Goal: Find specific fact: Find specific fact

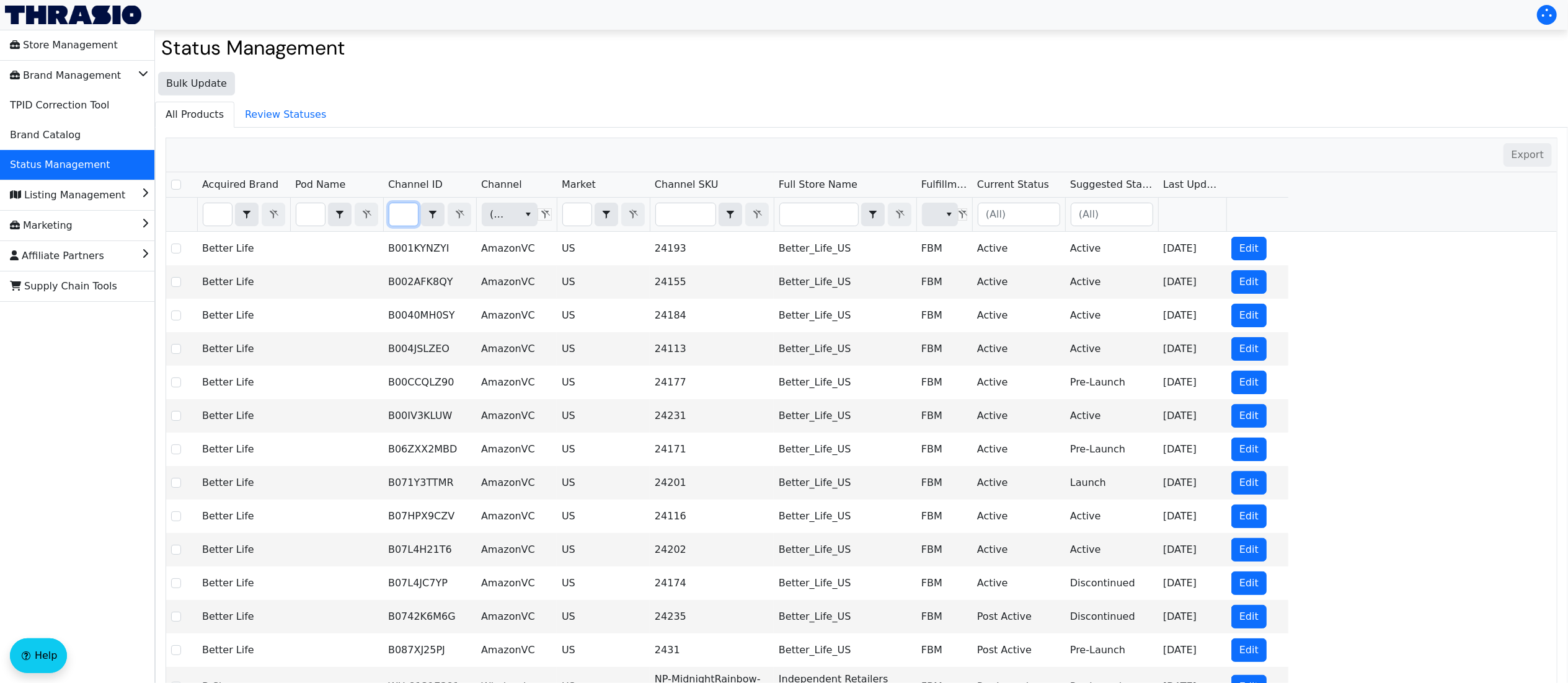
click at [403, 218] on input "Filter" at bounding box center [404, 214] width 28 height 22
type input "B0F2RYH7WH"
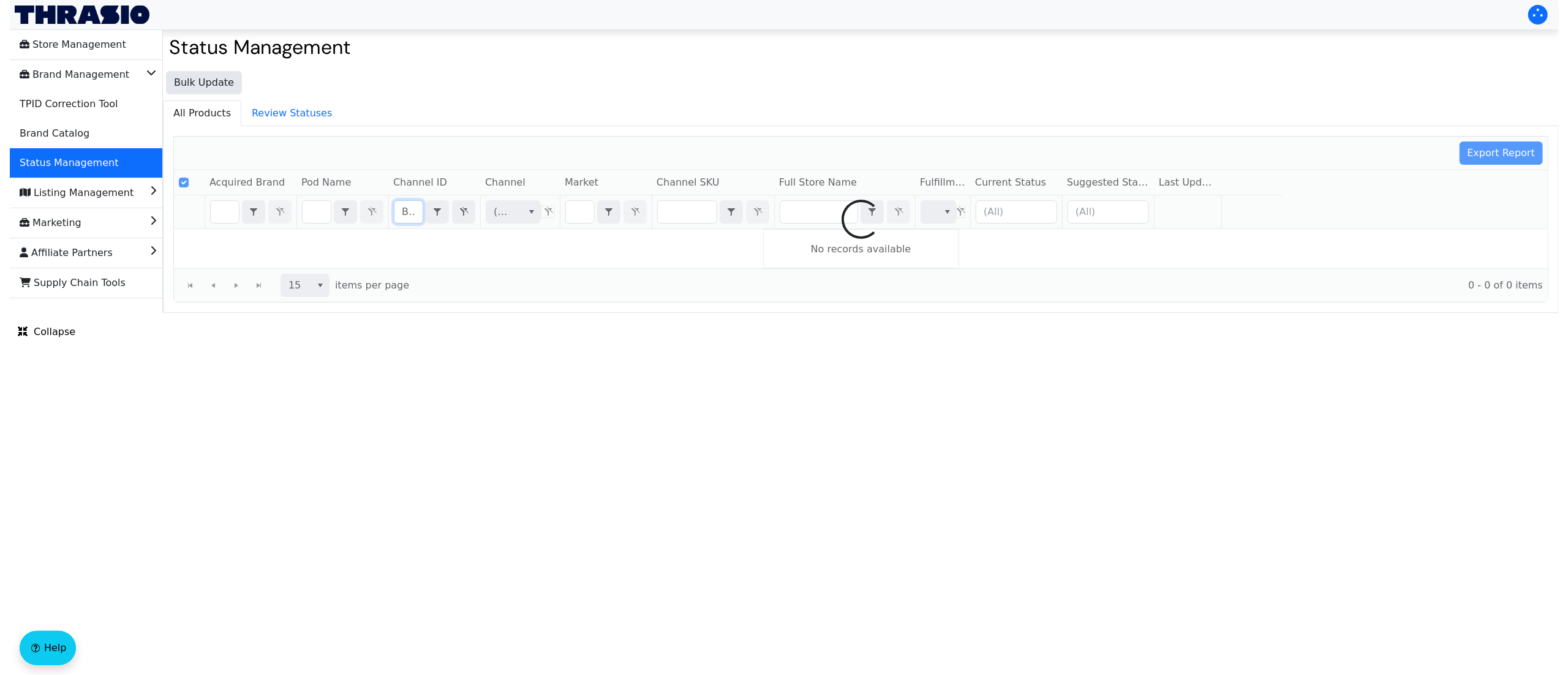
scroll to position [0, 54]
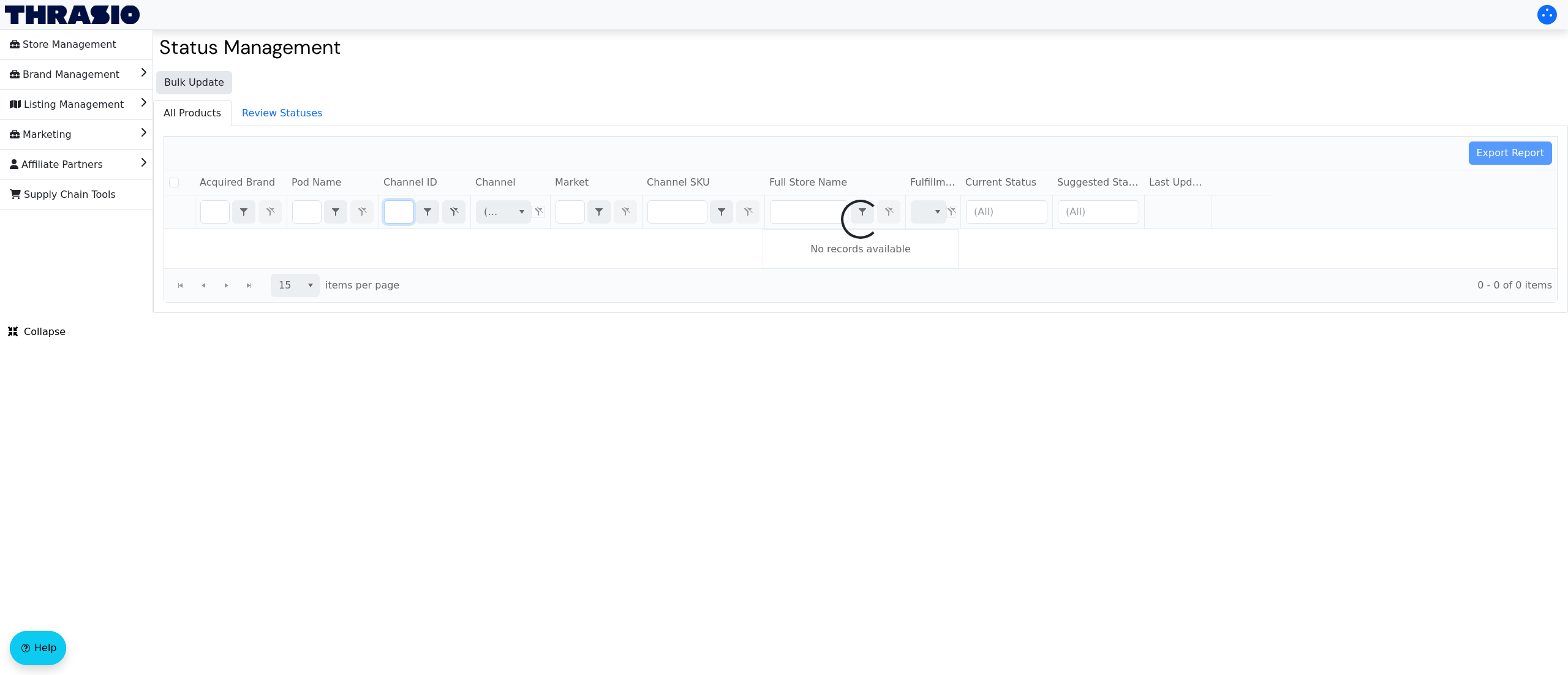
checkbox input "false"
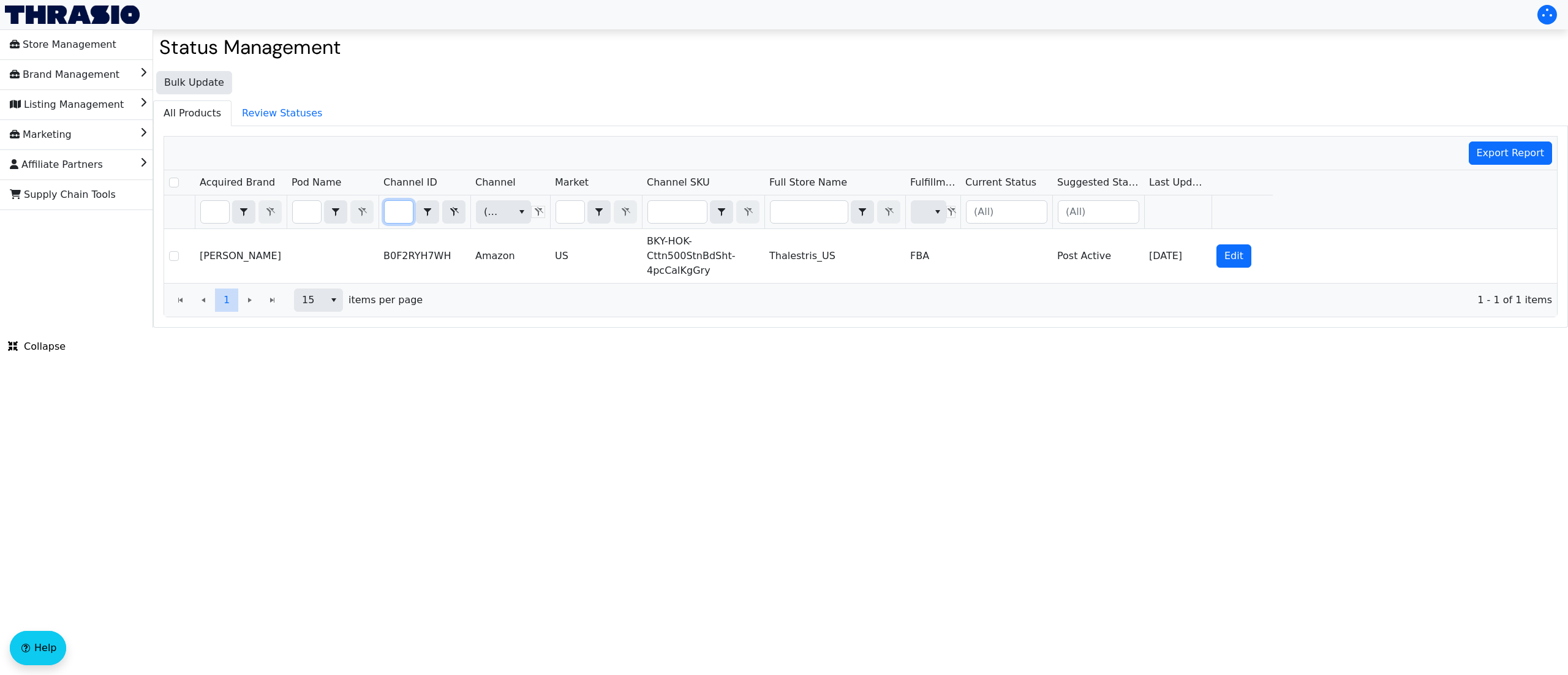
scroll to position [0, 0]
click at [706, 328] on html "Store Management Brand Management Listing Management Marketing Affiliate Partne…" at bounding box center [784, 164] width 1568 height 328
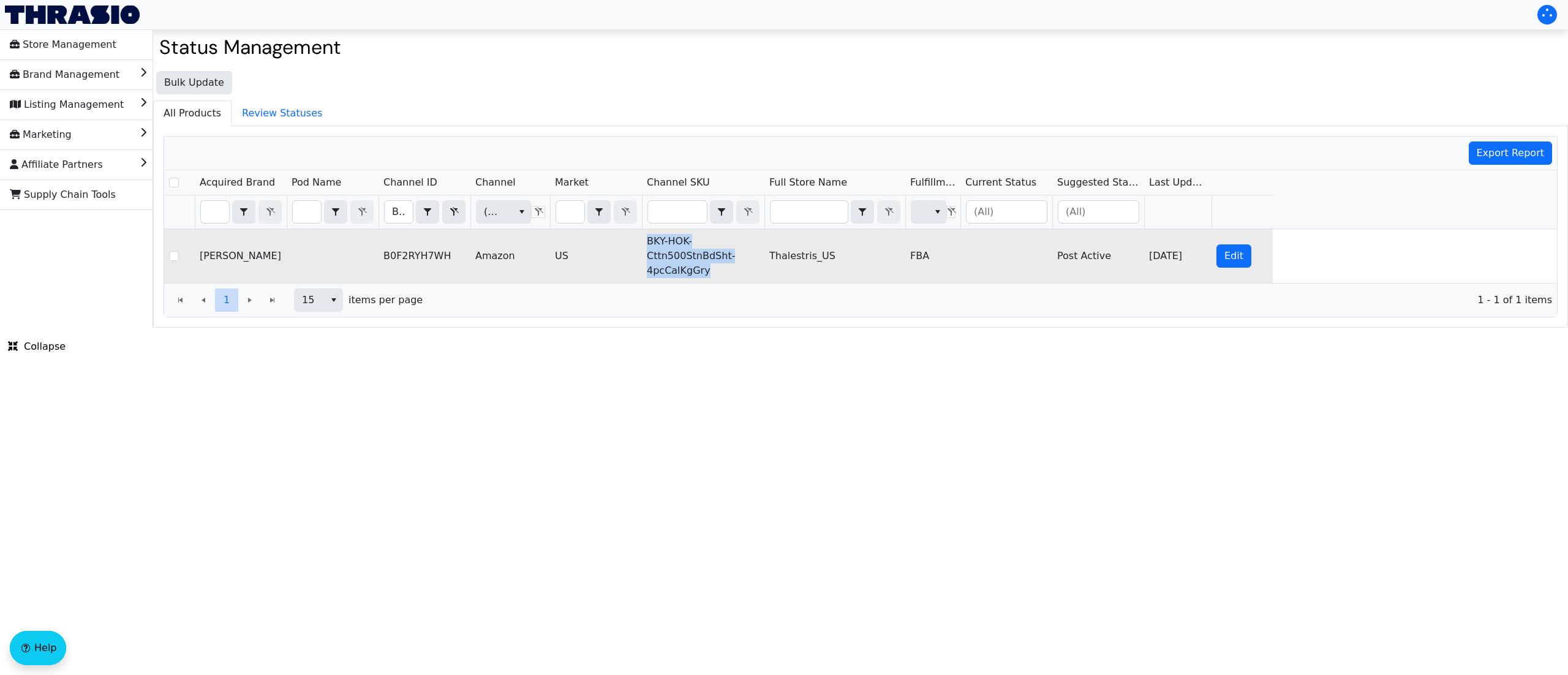
drag, startPoint x: 716, startPoint y: 279, endPoint x: 647, endPoint y: 239, distance: 79.8
click at [647, 239] on td "BKY-HOK-Cttn500StnBdSht-4pcCalKgGry" at bounding box center [703, 256] width 123 height 54
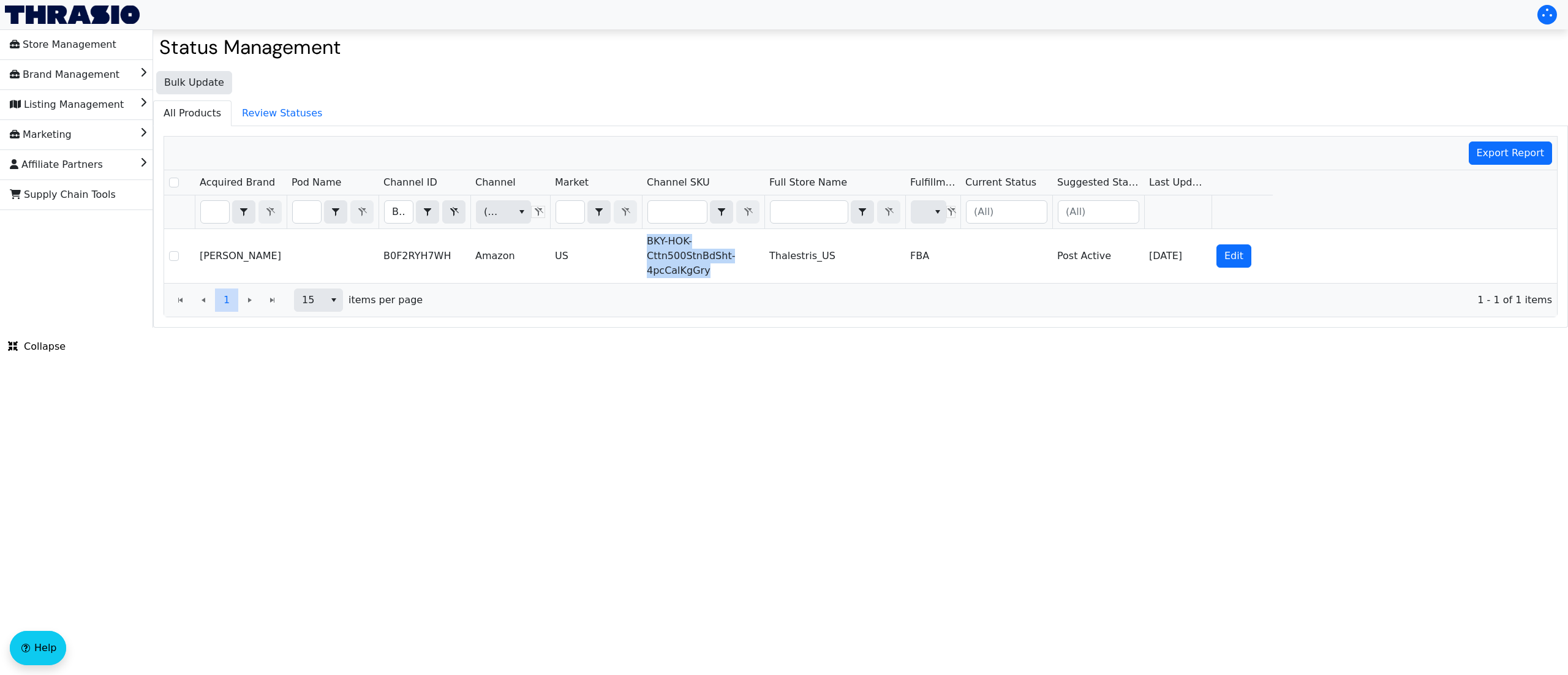
copy td "BKY-HOK-Cttn500StnBdSht-4pcCalKgGry"
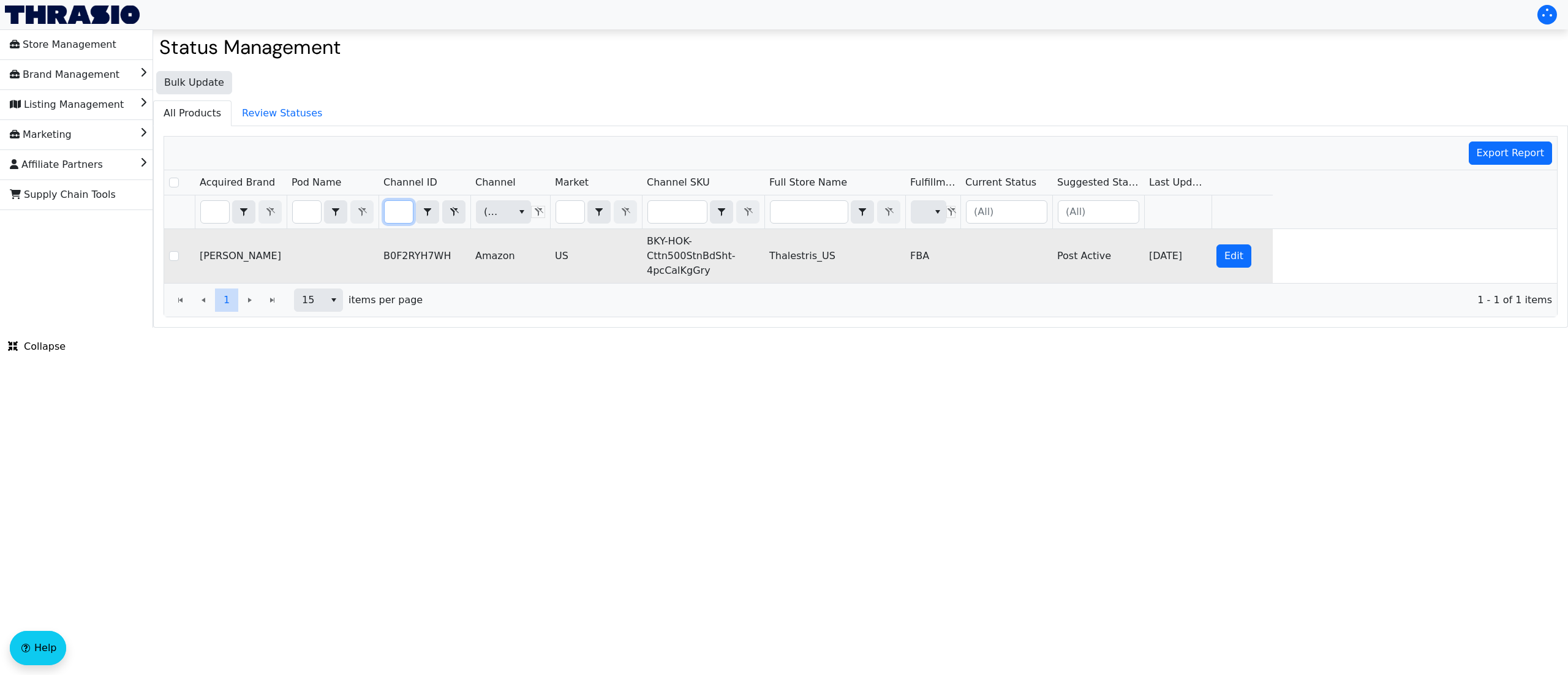
drag, startPoint x: 390, startPoint y: 216, endPoint x: 574, endPoint y: 256, distance: 188.3
click at [574, 256] on div "Acquired Brand Pod Name Channel ID Channel Market Channel SKU Full Store Name F…" at bounding box center [860, 227] width 1393 height 113
type input "B0F2RVXHQ5"
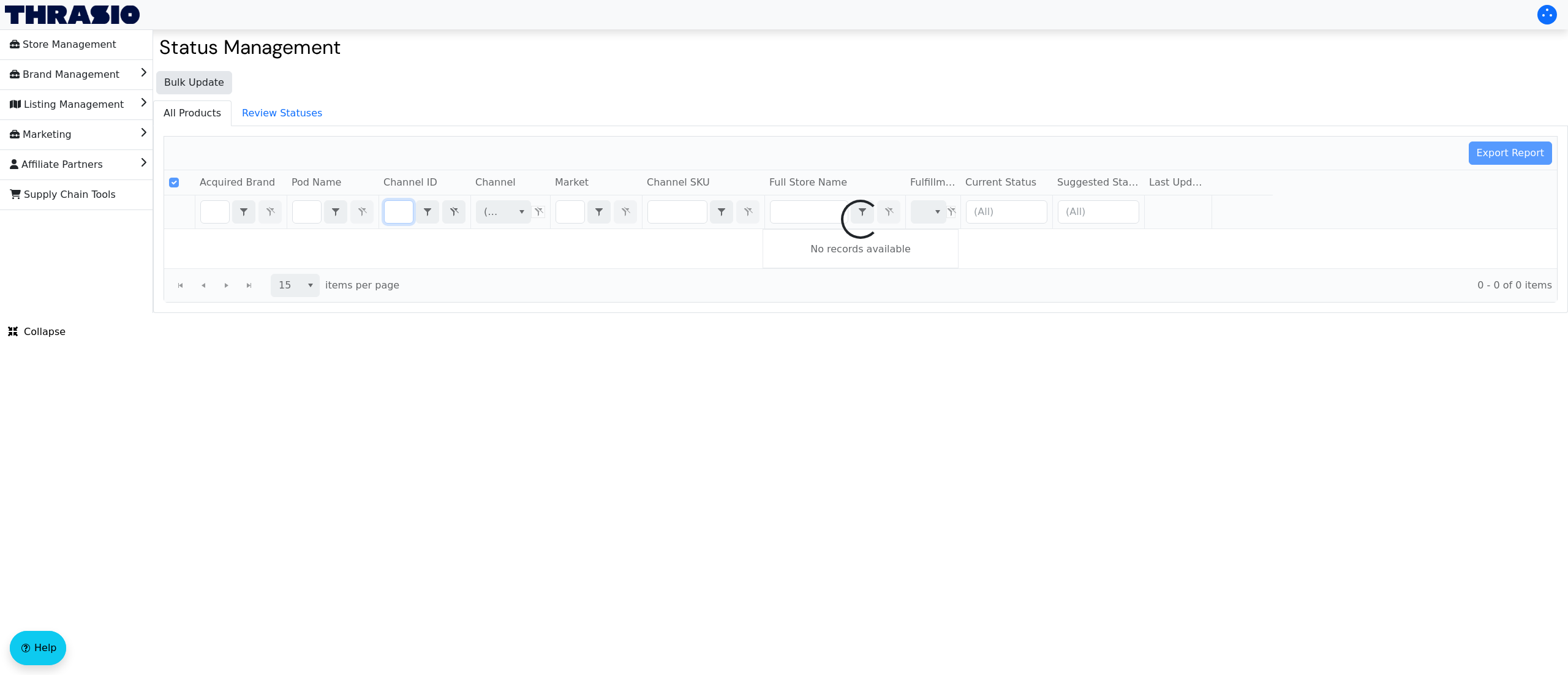
scroll to position [0, 52]
checkbox input "false"
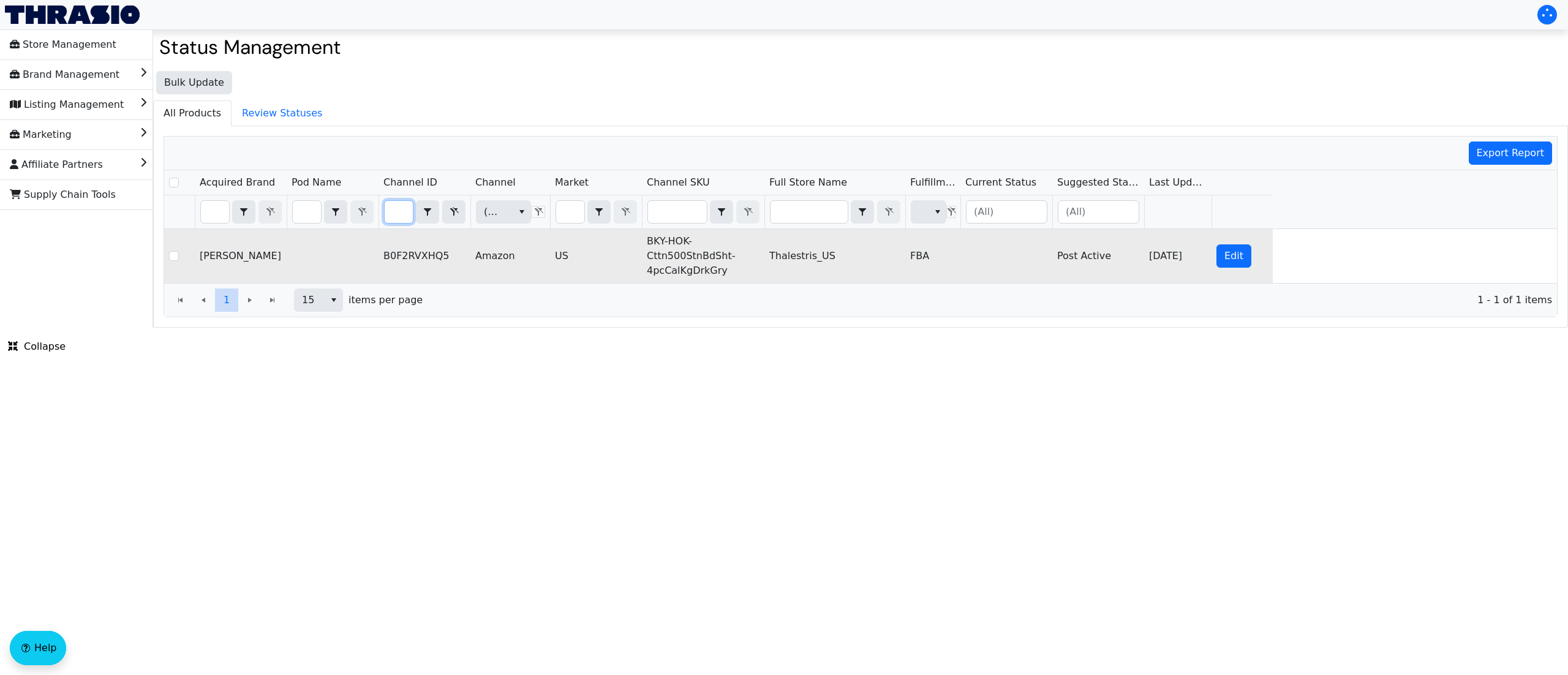
scroll to position [0, 0]
drag, startPoint x: 730, startPoint y: 274, endPoint x: 650, endPoint y: 242, distance: 86.2
click at [650, 242] on td "BKY-HOK-Cttn500StnBdSht-4pcCalKgDrkGry" at bounding box center [703, 256] width 123 height 54
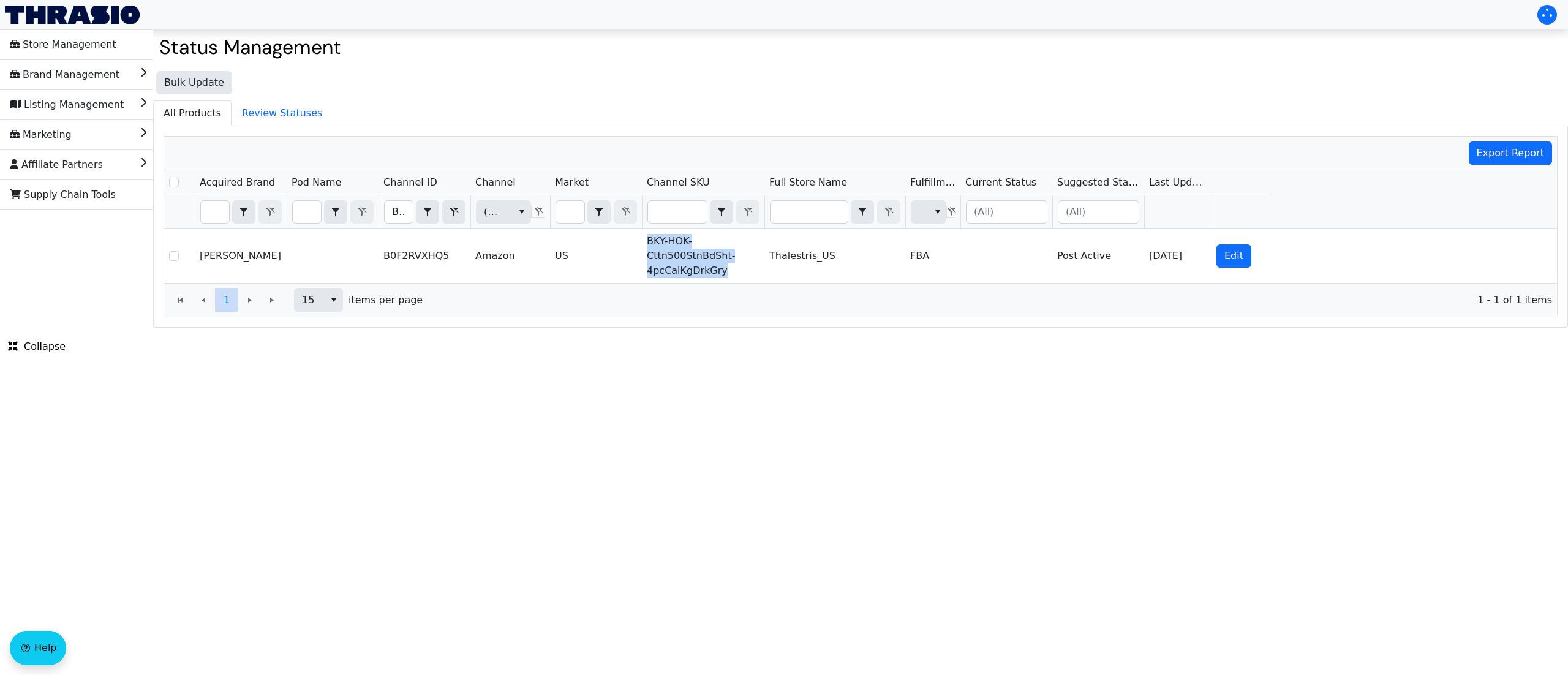
copy td "BKY-HOK-Cttn500StnBdSht-4pcCalKgDrkGry"
drag, startPoint x: 392, startPoint y: 210, endPoint x: 511, endPoint y: 211, distance: 119.0
click at [511, 211] on tr "B0F2RVXHQ5 Contains (All) (All)" at bounding box center [718, 212] width 1109 height 34
type input "B0F1DMKNWV"
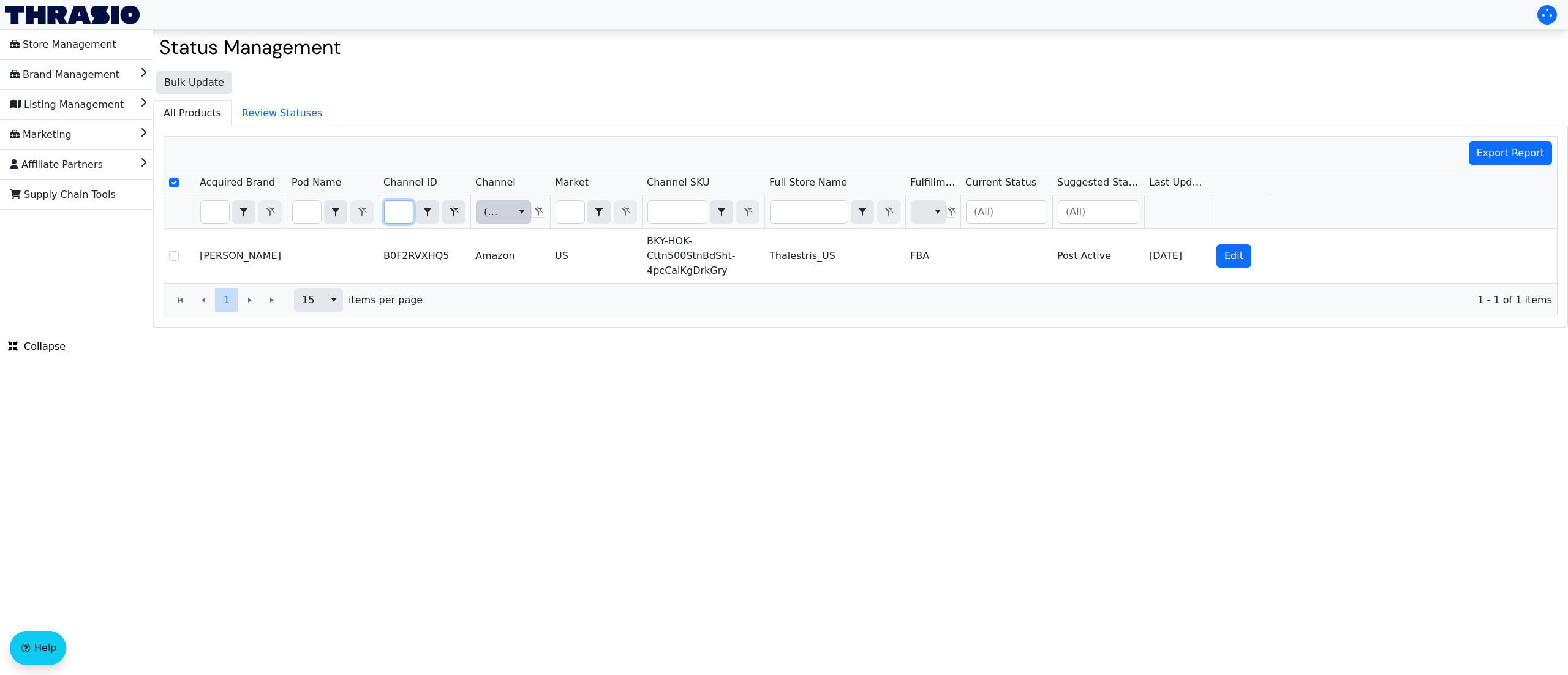
scroll to position [0, 59]
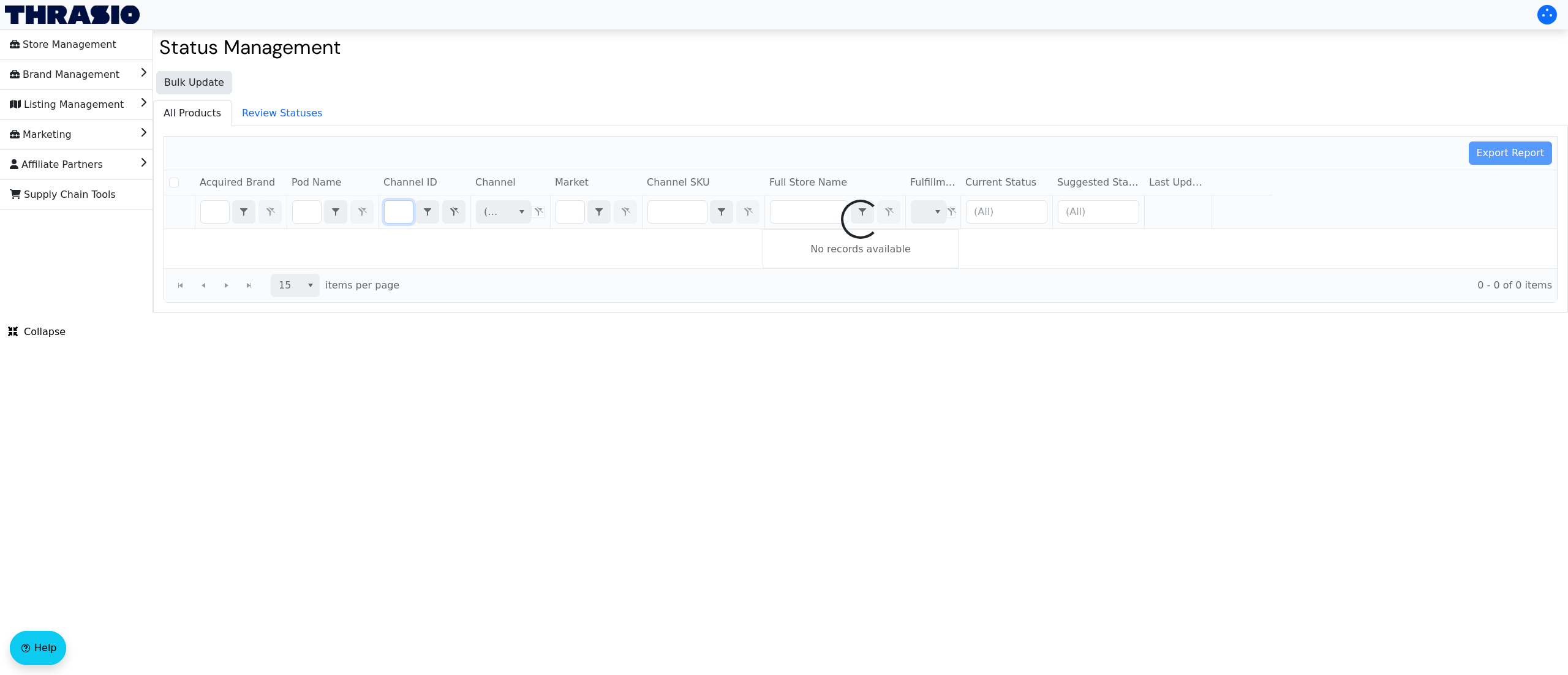
checkbox input "false"
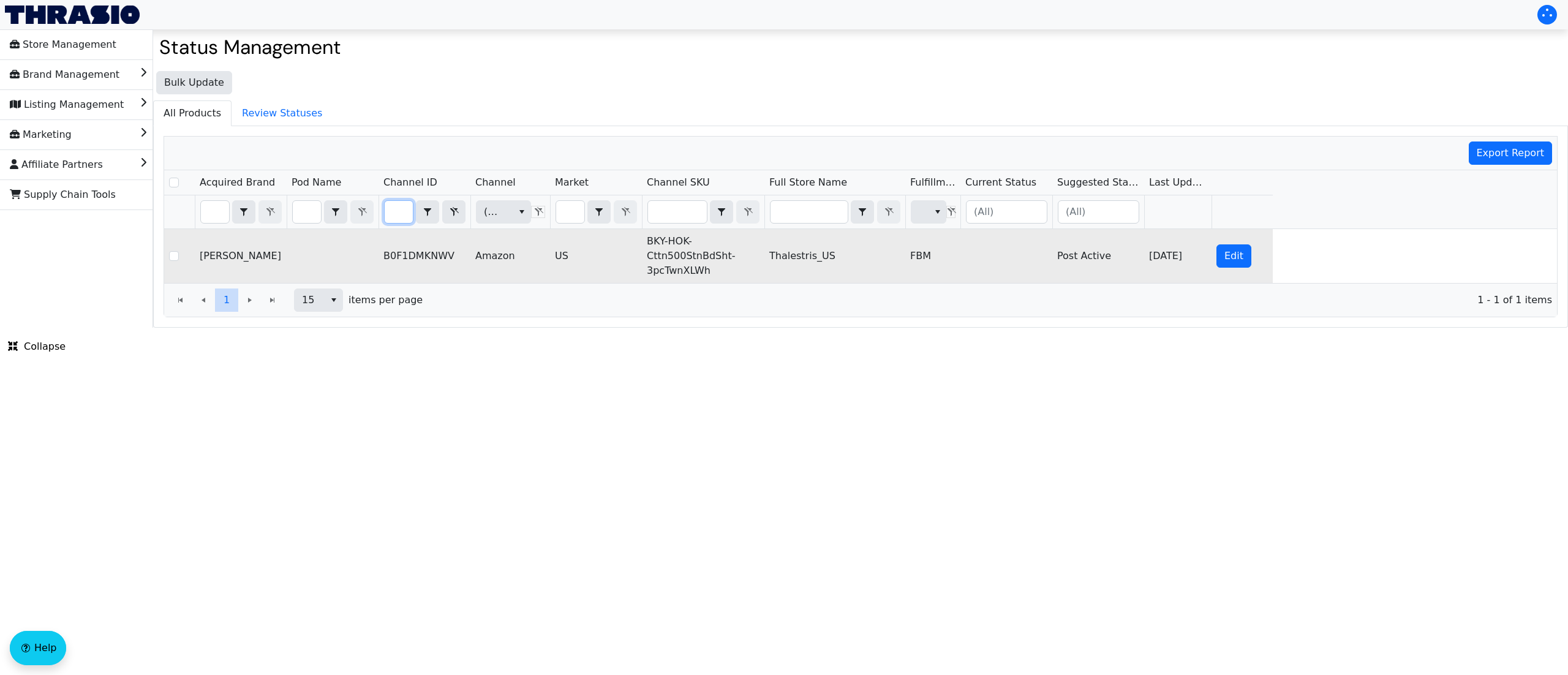
scroll to position [0, 0]
copy tr "BKY-HOK-Cttn500StnBdSht-3pcTwnXLWh"
drag, startPoint x: 716, startPoint y: 274, endPoint x: 638, endPoint y: 242, distance: 84.3
click at [638, 242] on tr "[PERSON_NAME] B0F1DMKNWV Amazon US BKY-HOK-Cttn500StnBdSht-3pcTwnXLWh Thalestri…" at bounding box center [718, 256] width 1109 height 54
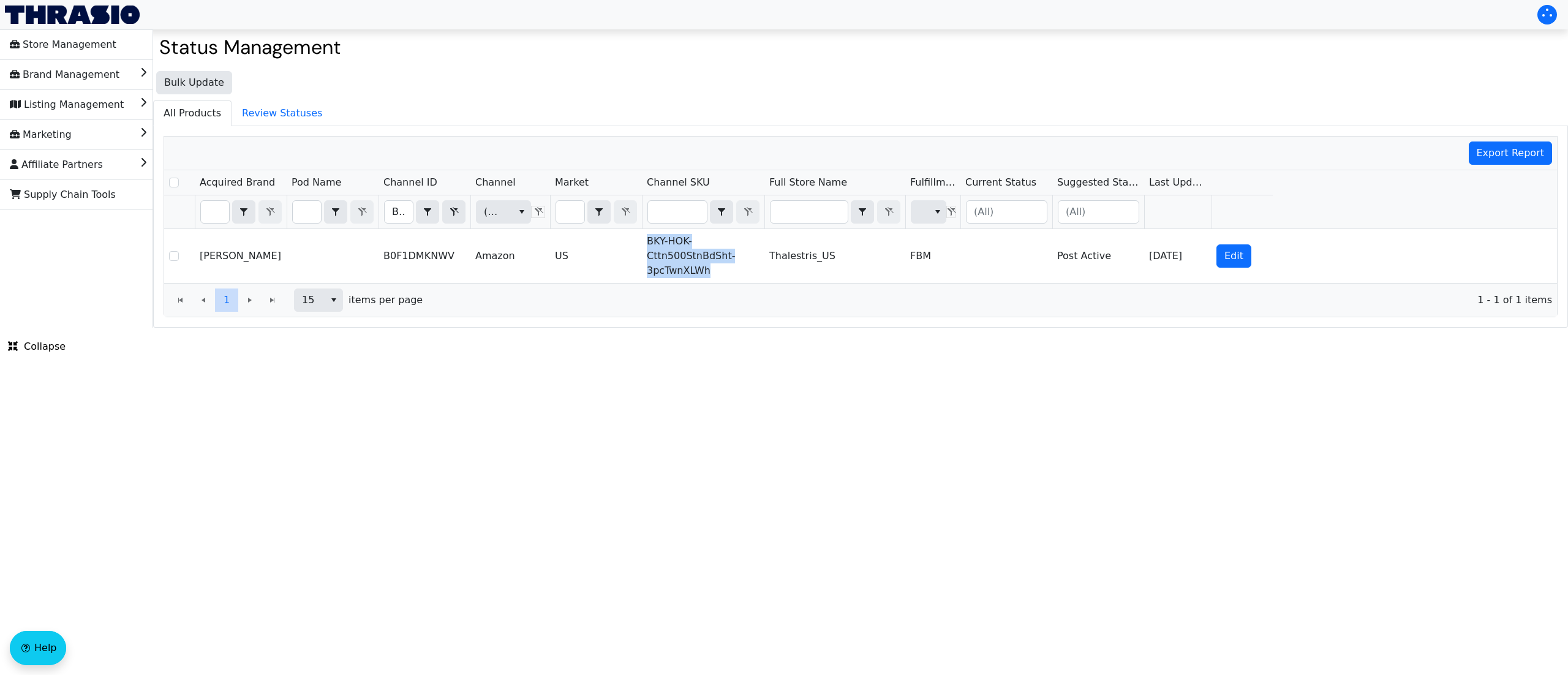
copy tr "BKY-HOK-Cttn500StnBdSht-3pcTwnXLWh"
drag, startPoint x: 395, startPoint y: 212, endPoint x: 472, endPoint y: 222, distance: 77.6
click at [472, 222] on tr "B0F1DMKNWV Contains (All) (All)" at bounding box center [718, 212] width 1109 height 34
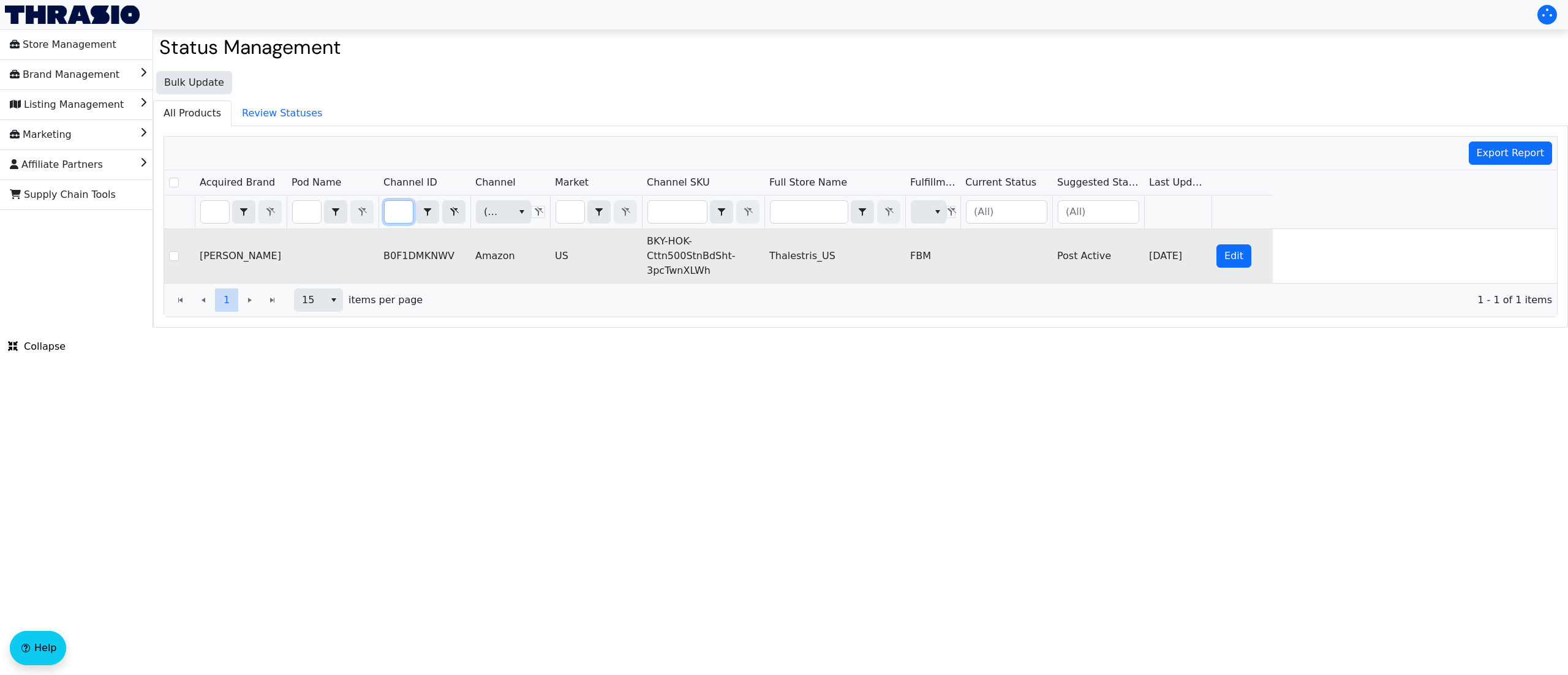
type input "B0F2RJJRT7"
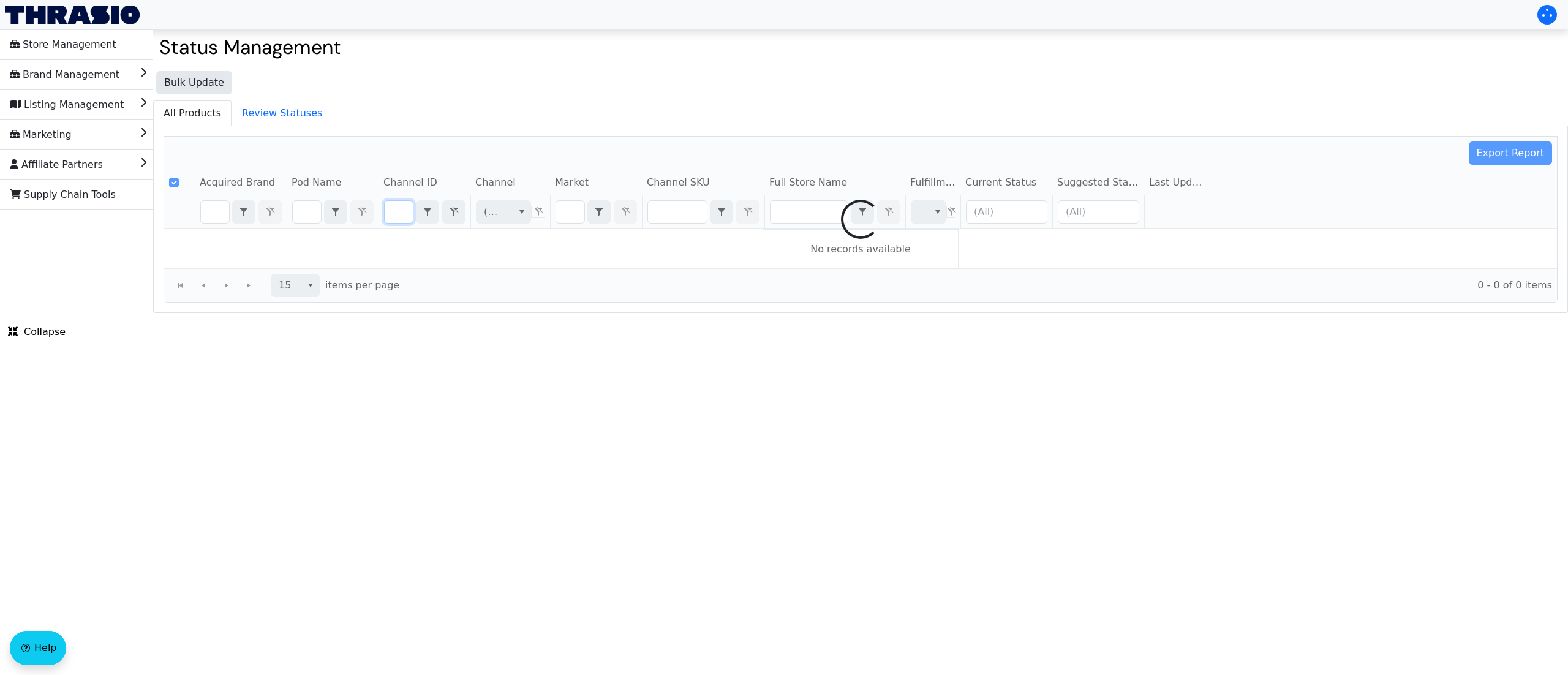
scroll to position [0, 42]
checkbox input "false"
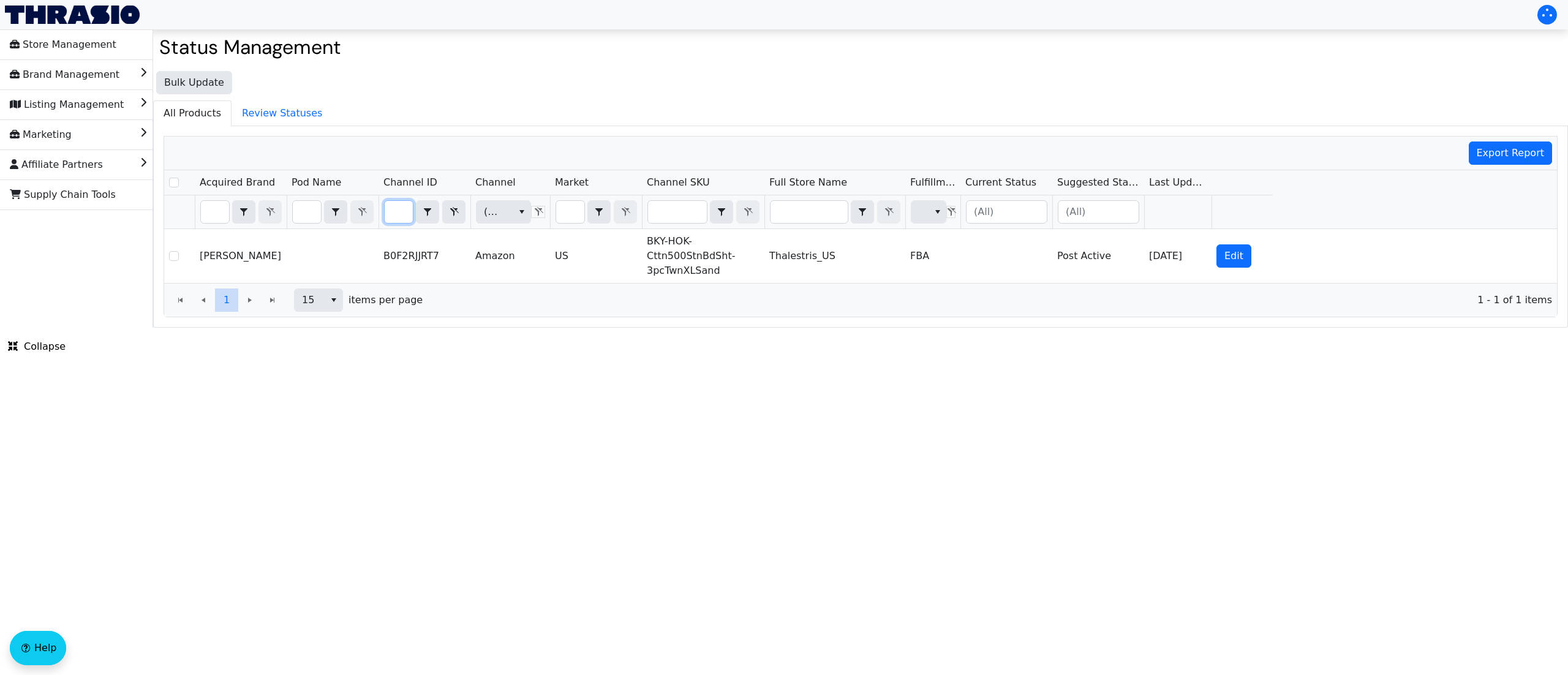
scroll to position [0, 0]
click at [638, 328] on html "Store Management Brand Management Listing Management Marketing Affiliate Partne…" at bounding box center [784, 164] width 1568 height 328
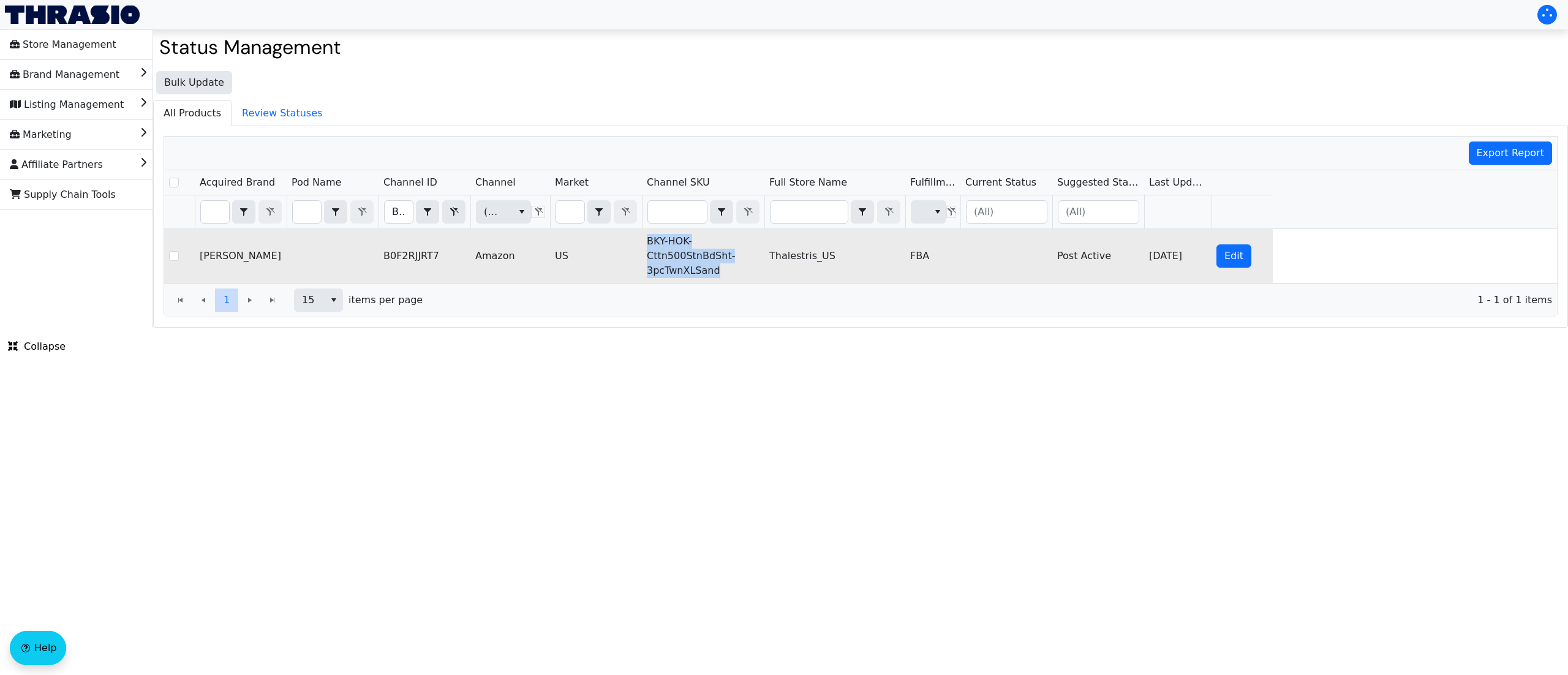
copy tr "BKY-HOK-Cttn500StnBdSht-3pcTwnXLSand"
drag, startPoint x: 734, startPoint y: 282, endPoint x: 637, endPoint y: 245, distance: 103.8
click at [637, 245] on tr "[PERSON_NAME] B0F2RJJRT7 Amazon US BKY-HOK-Cttn500StnBdSht-3pcTwnXLSand Thalest…" at bounding box center [718, 256] width 1109 height 54
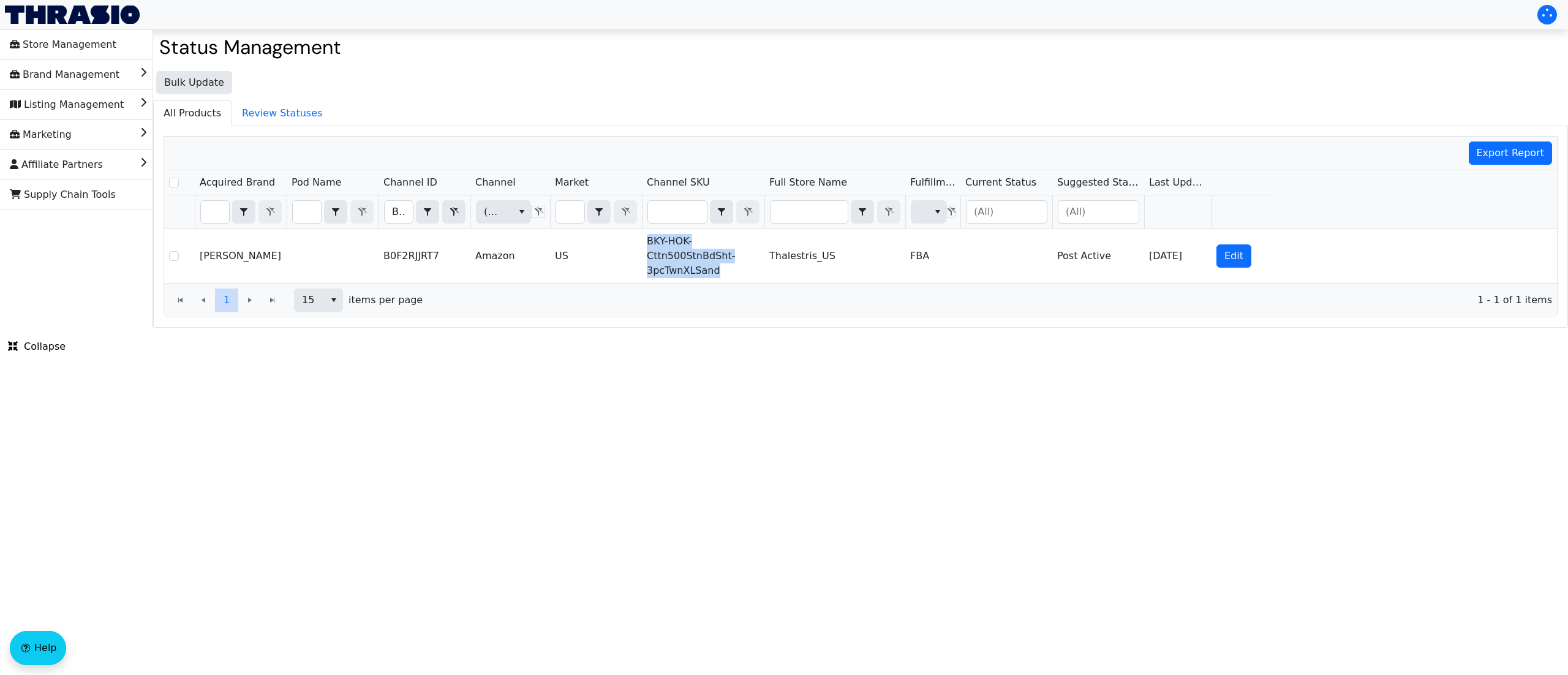
copy tr "BKY-HOK-Cttn500StnBdSht-3pcTwnXLSand"
drag, startPoint x: 392, startPoint y: 213, endPoint x: 561, endPoint y: 195, distance: 170.0
click at [557, 197] on tr "B0F2RJJRT7 Contains (All) (All)" at bounding box center [718, 212] width 1109 height 34
type input "B0F2RX82WJ"
checkbox input "true"
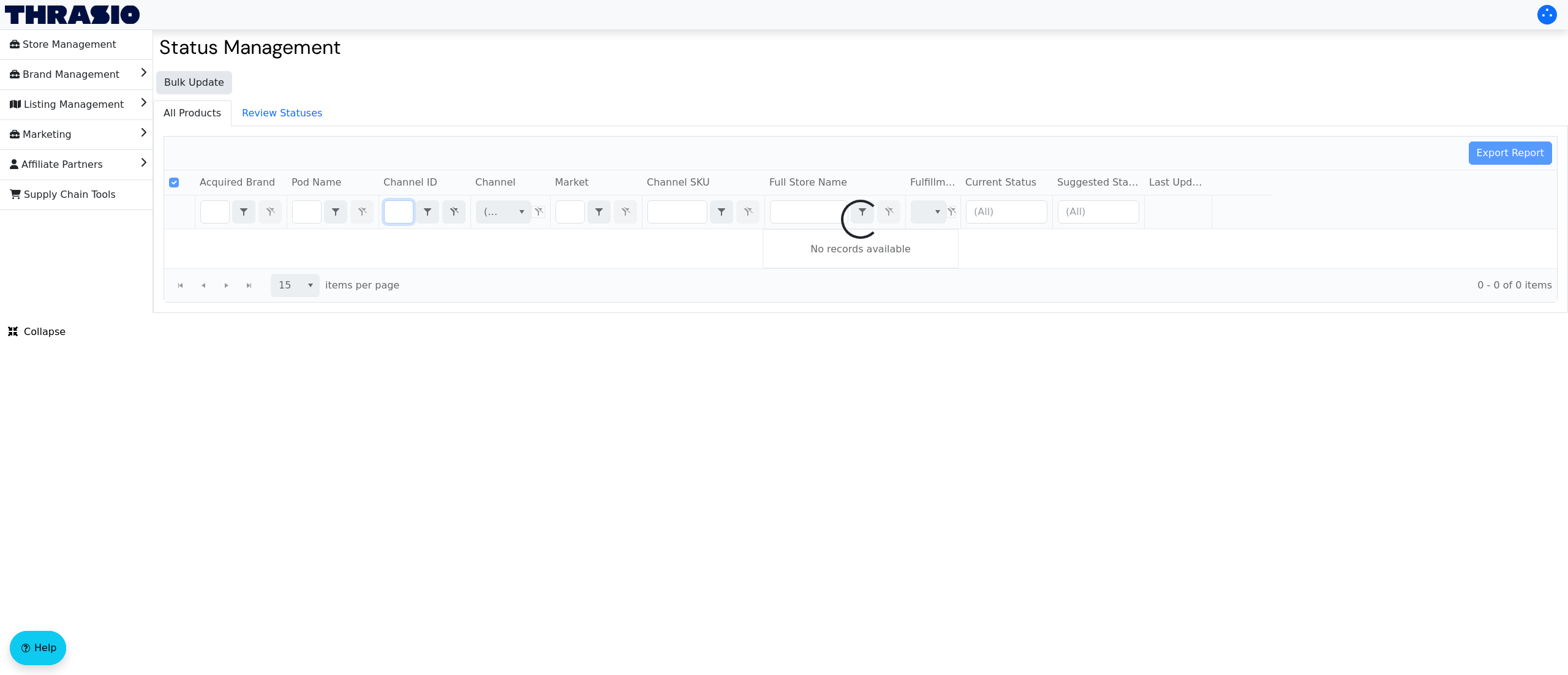
scroll to position [0, 49]
type input "B0F2RX82WJ"
checkbox input "false"
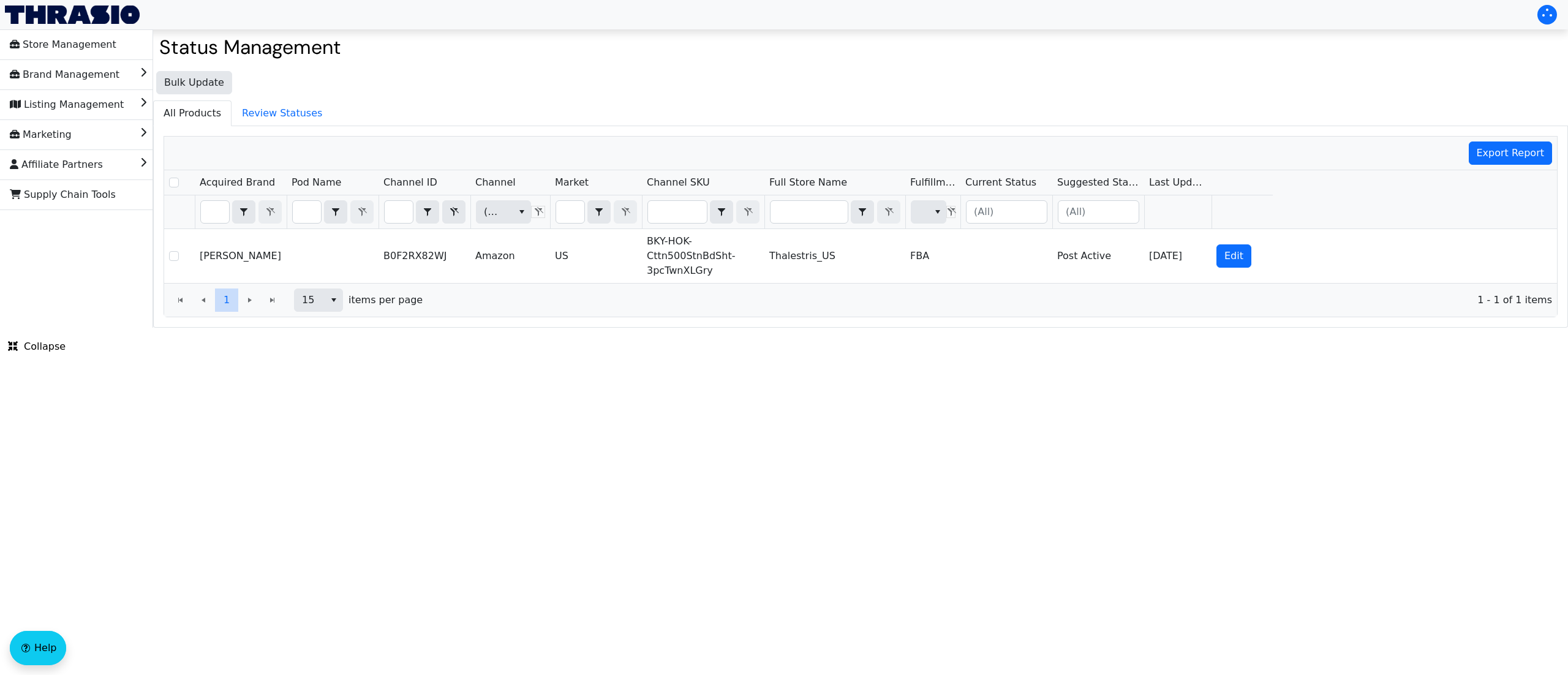
scroll to position [0, 0]
click at [488, 328] on html "Store Management Brand Management Listing Management Marketing Affiliate Partne…" at bounding box center [784, 164] width 1568 height 328
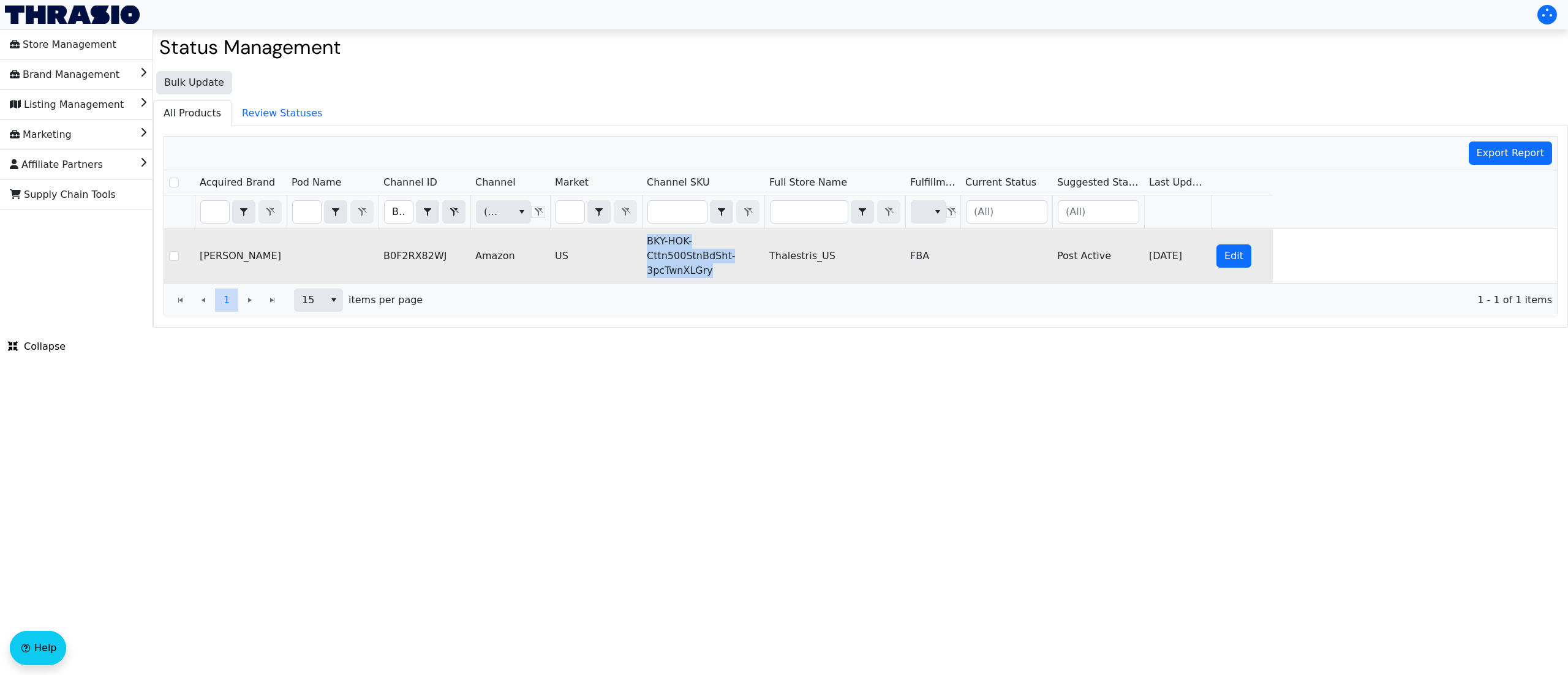
copy tr "BKY-HOK-Cttn500StnBdSht-3pcTwnXLGry"
drag, startPoint x: 723, startPoint y: 275, endPoint x: 635, endPoint y: 250, distance: 91.5
click at [635, 250] on tr "[PERSON_NAME] B0F2RX82WJ Amazon US BKY-HOK-Cttn500StnBdSht-3pcTwnXLGry Thalestr…" at bounding box center [718, 256] width 1109 height 54
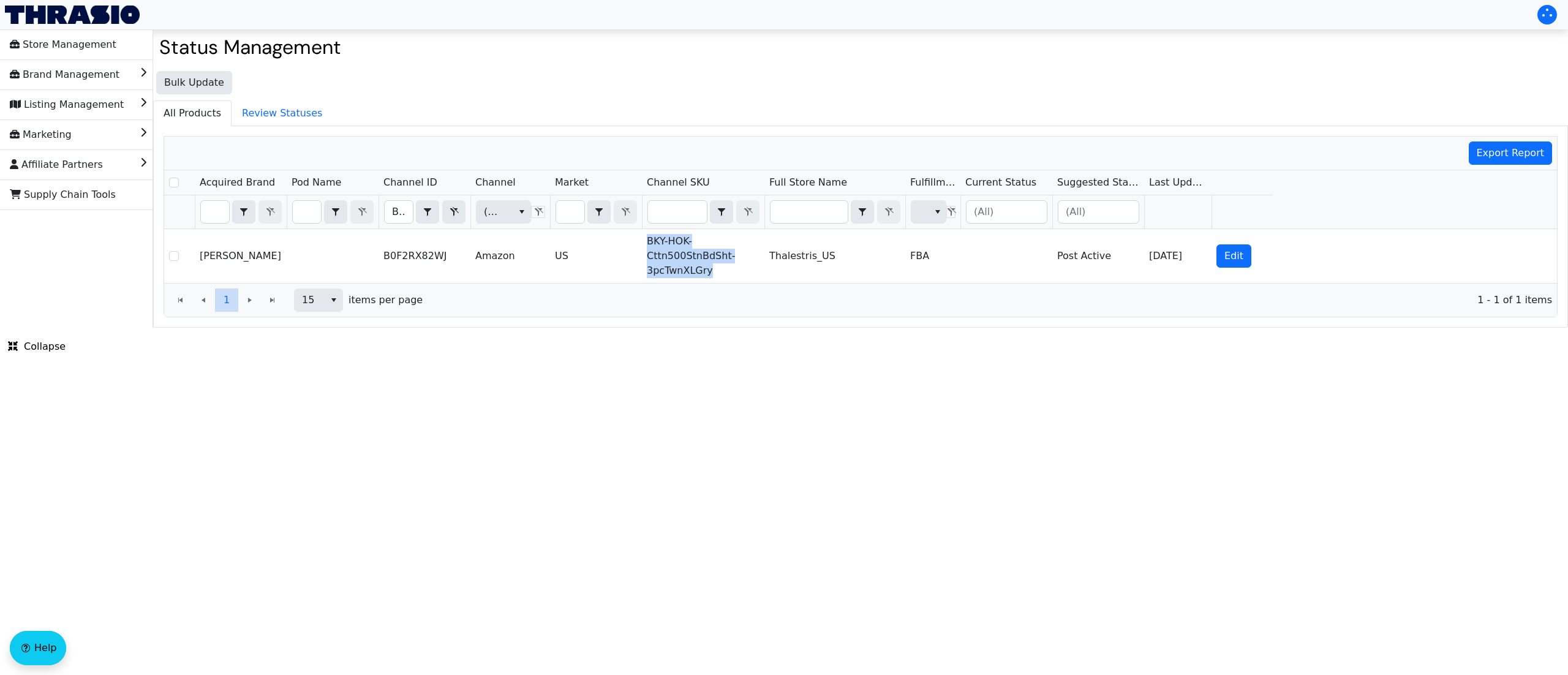
copy tr "BKY-HOK-Cttn500StnBdSht-3pcTwnXLGry"
drag, startPoint x: 391, startPoint y: 212, endPoint x: 447, endPoint y: 229, distance: 58.5
click at [447, 229] on th "B0F2RX82WJ Contains" at bounding box center [424, 212] width 92 height 34
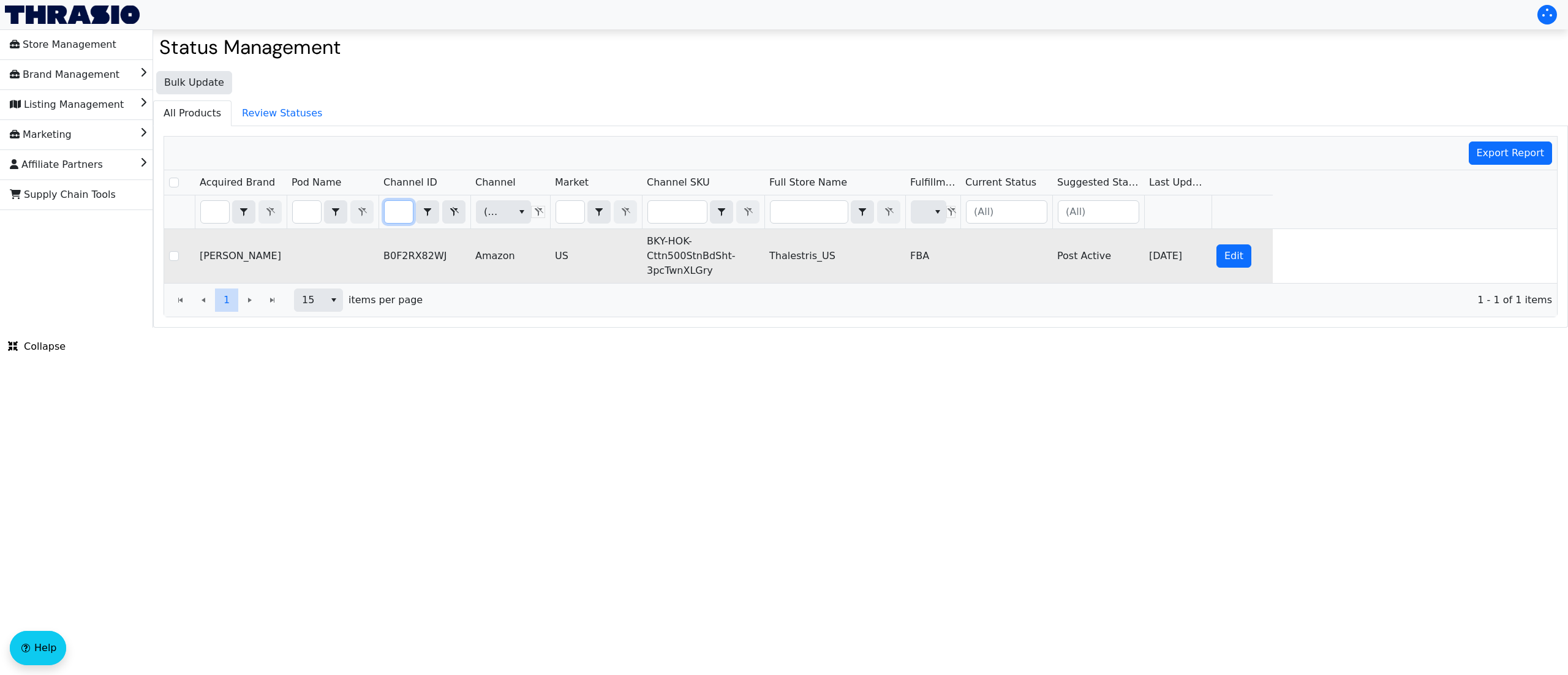
type input "B0F2S6HLN1"
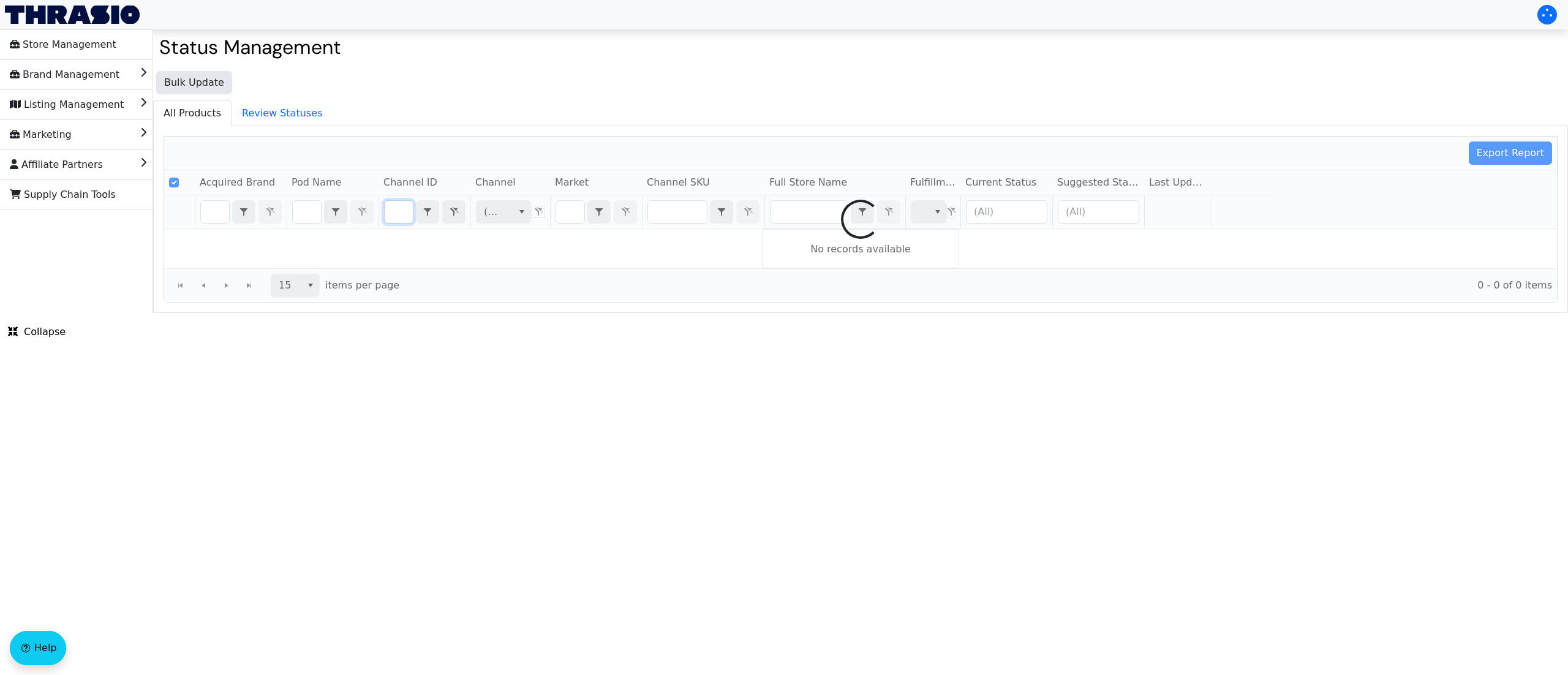
scroll to position [0, 48]
checkbox input "false"
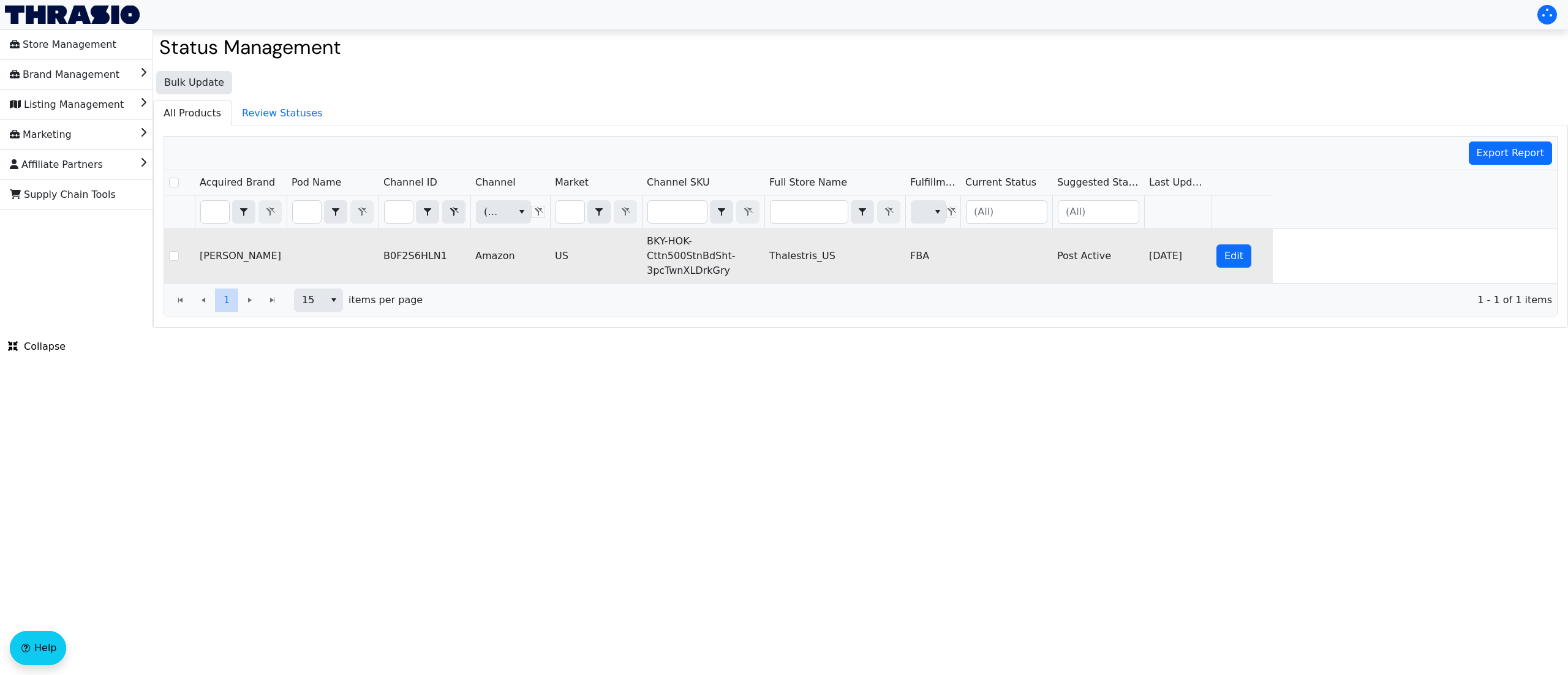
scroll to position [0, 0]
drag, startPoint x: 735, startPoint y: 274, endPoint x: 650, endPoint y: 245, distance: 89.8
click at [650, 245] on td "BKY-HOK-Cttn500StnBdSht-3pcTwnXLDrkGry" at bounding box center [703, 256] width 123 height 54
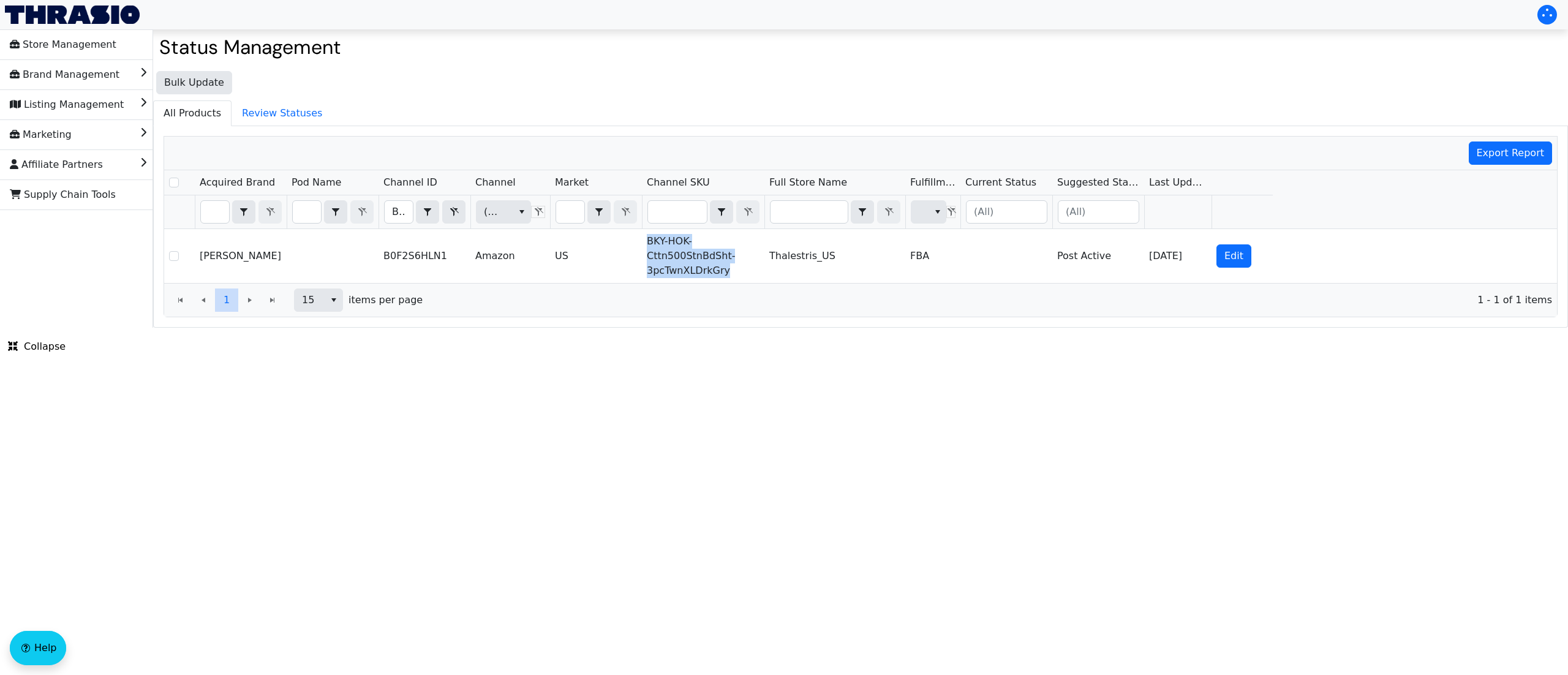
copy td "BKY-HOK-Cttn500StnBdSht-3pcTwnXLDrkGry"
drag, startPoint x: 652, startPoint y: 465, endPoint x: 770, endPoint y: 528, distance: 133.8
click at [743, 328] on html "Store Management Brand Management Listing Management Marketing Affiliate Partne…" at bounding box center [784, 164] width 1568 height 328
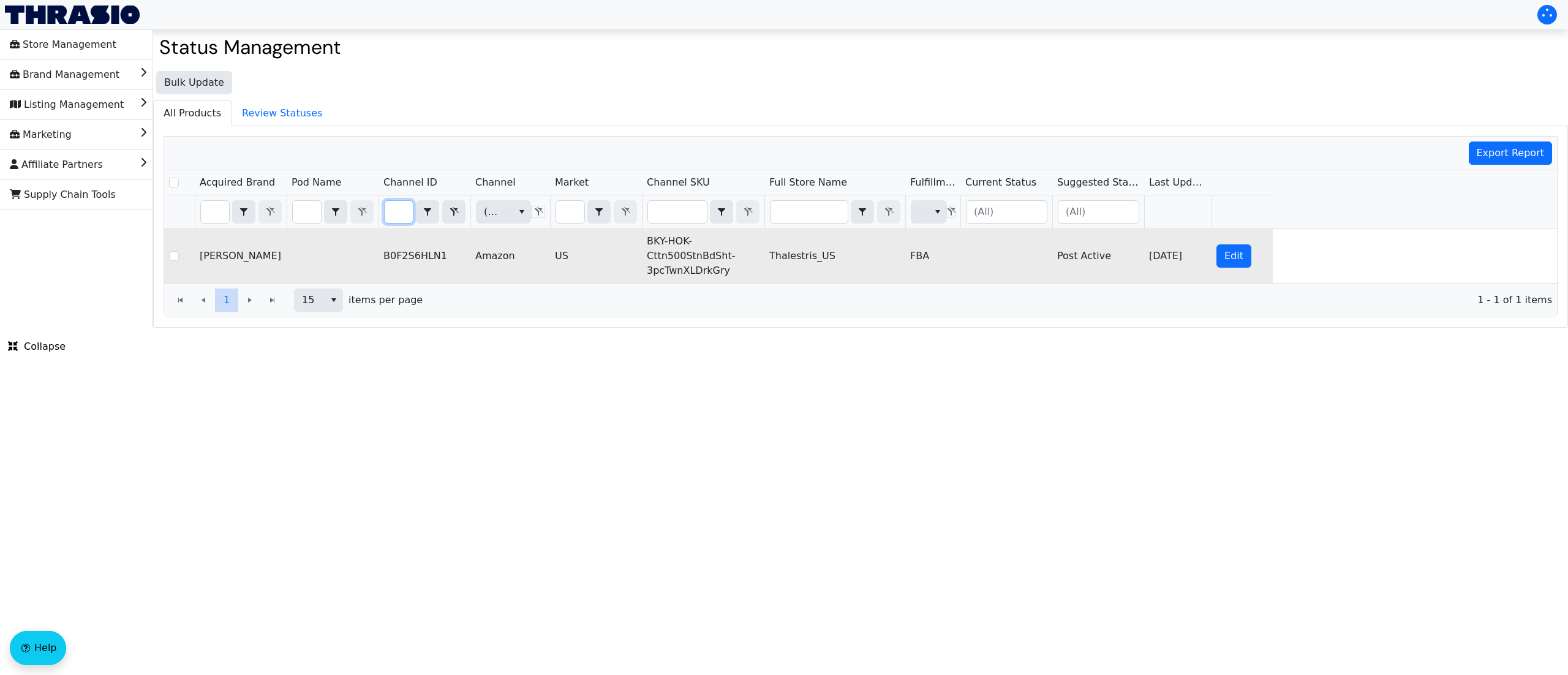
drag, startPoint x: 393, startPoint y: 212, endPoint x: 507, endPoint y: 247, distance: 119.3
click at [507, 247] on div "Acquired Brand Pod Name Channel ID Channel Market Channel SKU Full Store Name F…" at bounding box center [860, 227] width 1393 height 113
type input "B0F1DN62C1"
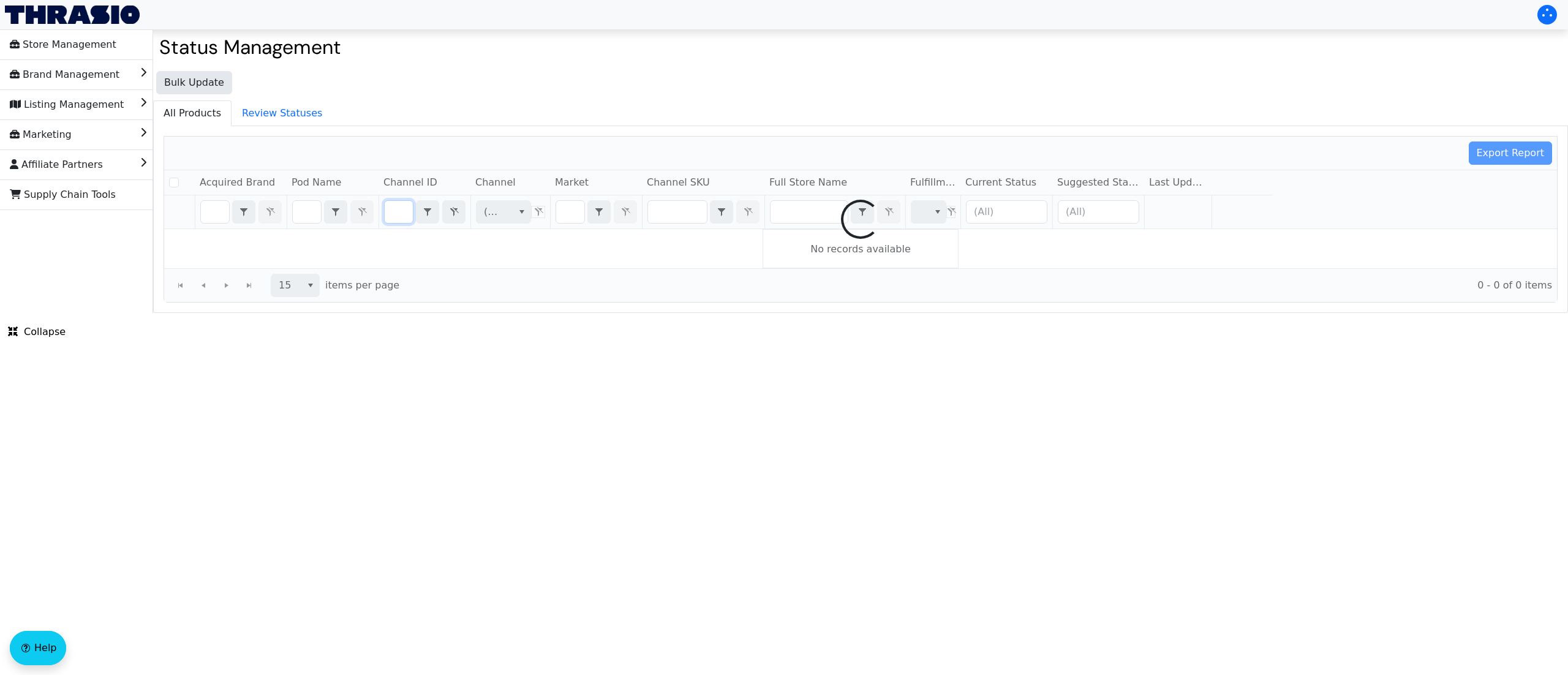
checkbox input "false"
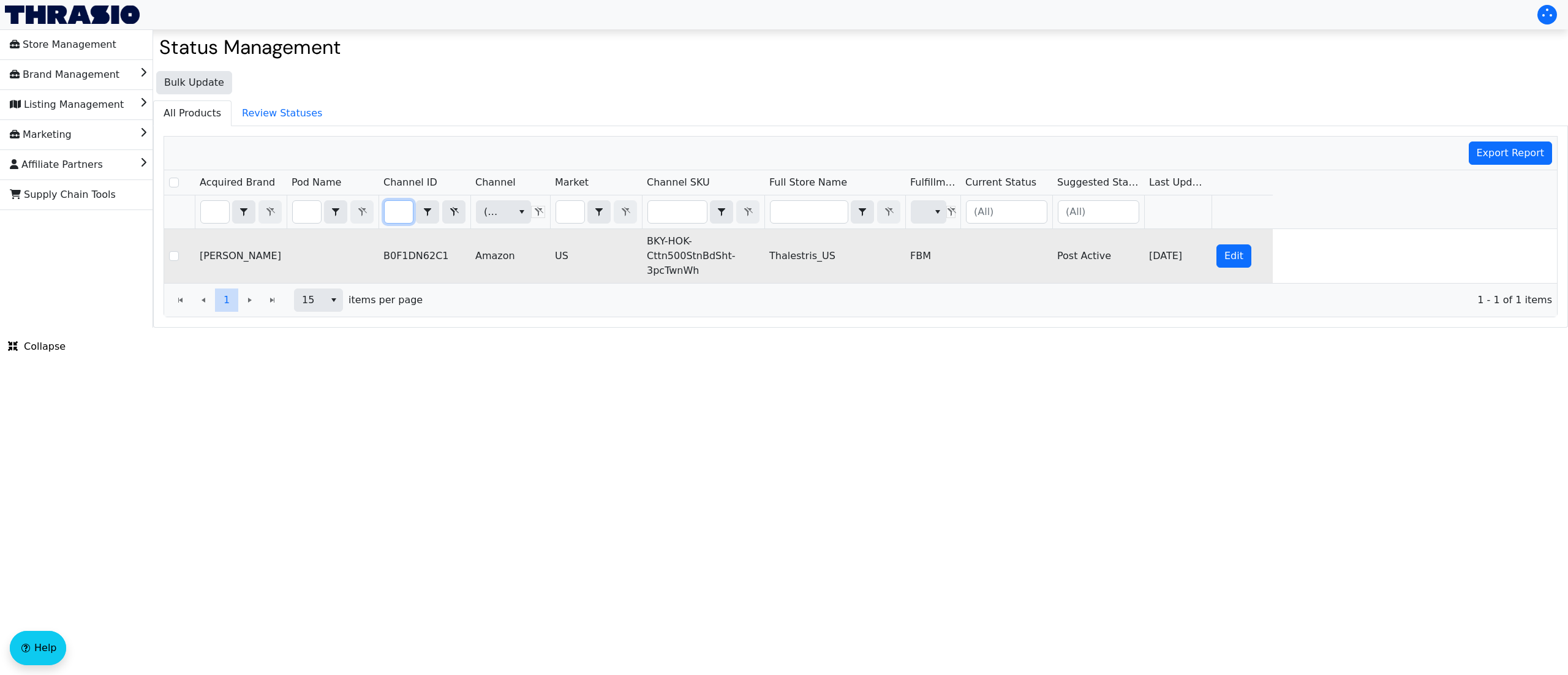
scroll to position [0, 0]
drag, startPoint x: 713, startPoint y: 276, endPoint x: 638, endPoint y: 247, distance: 80.4
click at [638, 247] on tr "[PERSON_NAME] B0F1DN62C1 Amazon US BKY-HOK-Cttn500StnBdSht-3pcTwnWh Thalestris_…" at bounding box center [718, 256] width 1109 height 54
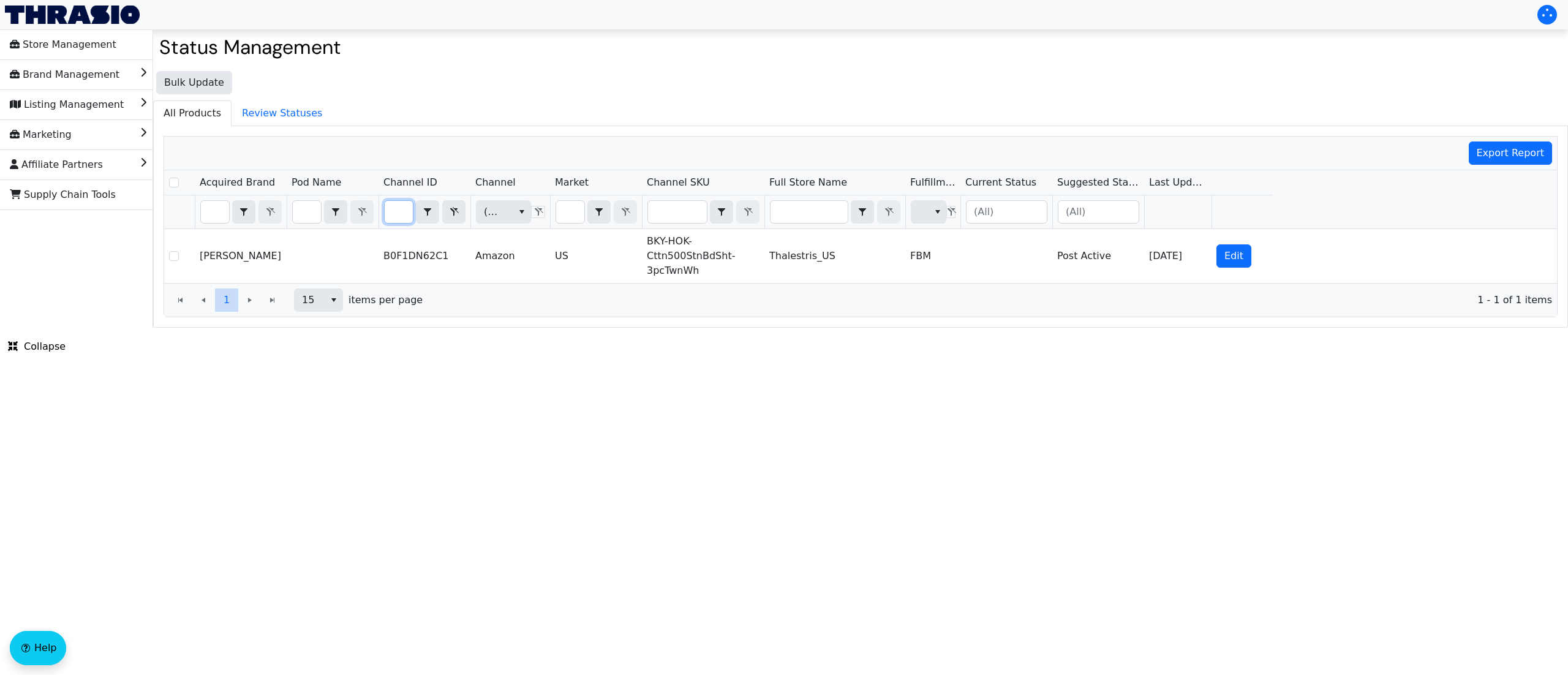
drag, startPoint x: 395, startPoint y: 220, endPoint x: 512, endPoint y: 227, distance: 117.2
click at [512, 227] on tr "B0F1DN62C1 Contains (All) (All)" at bounding box center [718, 212] width 1109 height 34
type input "B0F2RXQ9WF"
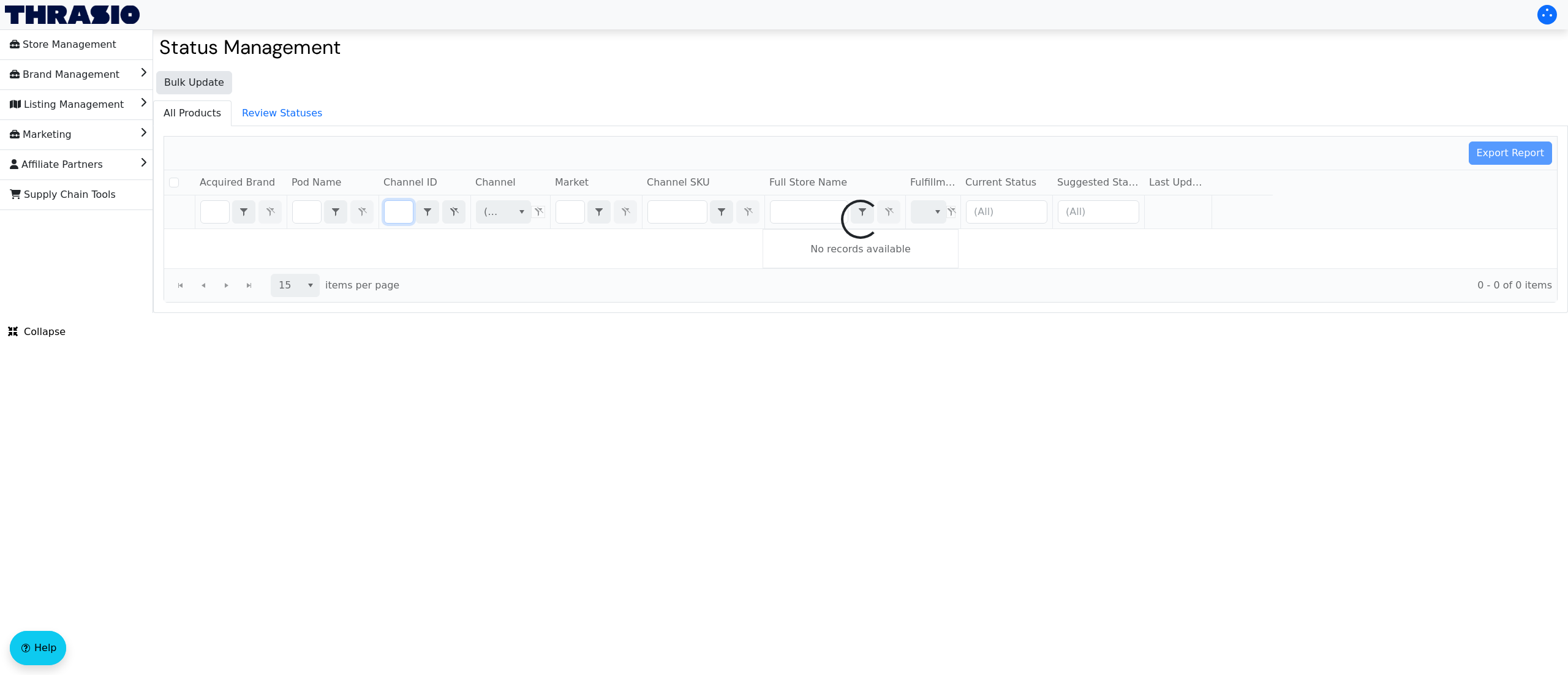
checkbox input "false"
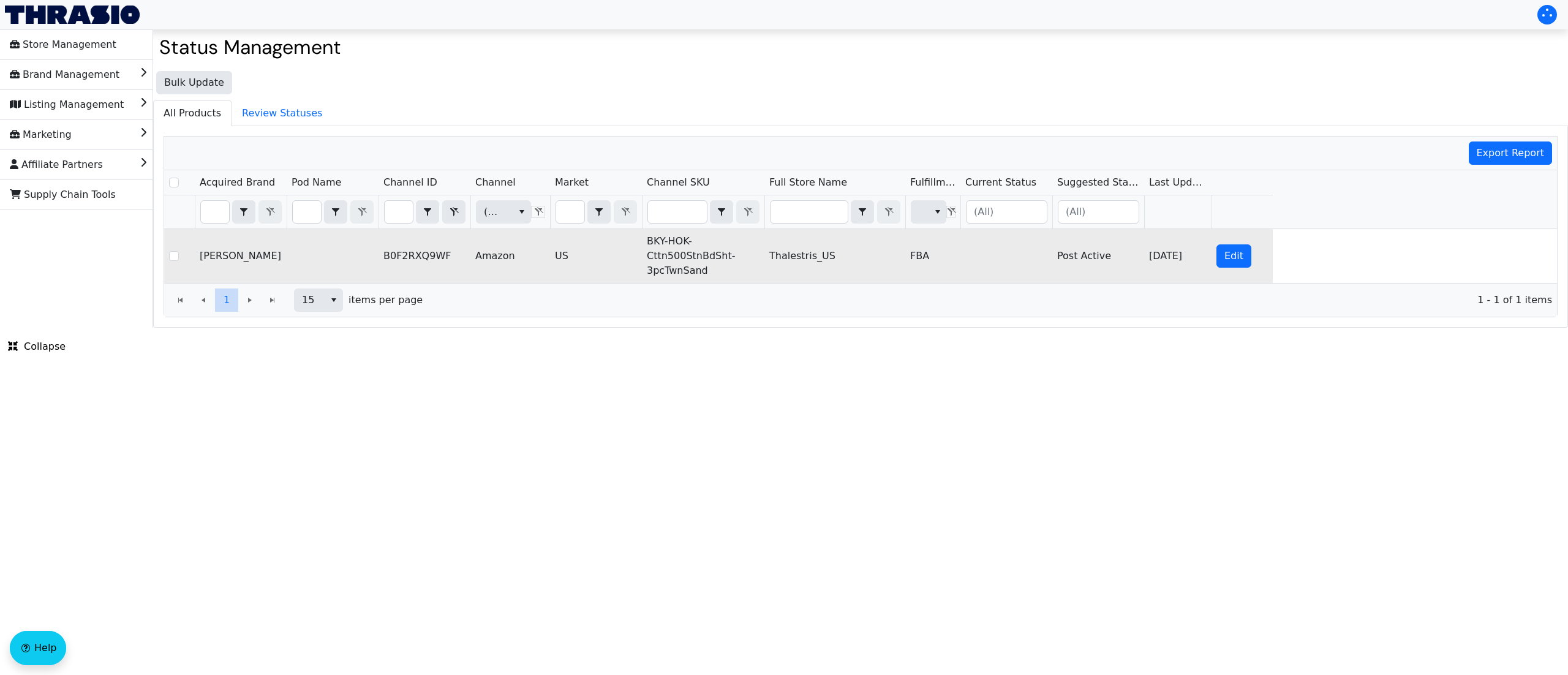
scroll to position [0, 0]
drag, startPoint x: 705, startPoint y: 275, endPoint x: 637, endPoint y: 252, distance: 71.8
click at [637, 252] on tr "[PERSON_NAME] B0F2RXQ9WF Amazon US BKY-HOK-Cttn500StnBdSht-3pcTwnSand Thalestri…" at bounding box center [718, 256] width 1109 height 54
drag, startPoint x: 392, startPoint y: 210, endPoint x: 514, endPoint y: 234, distance: 124.3
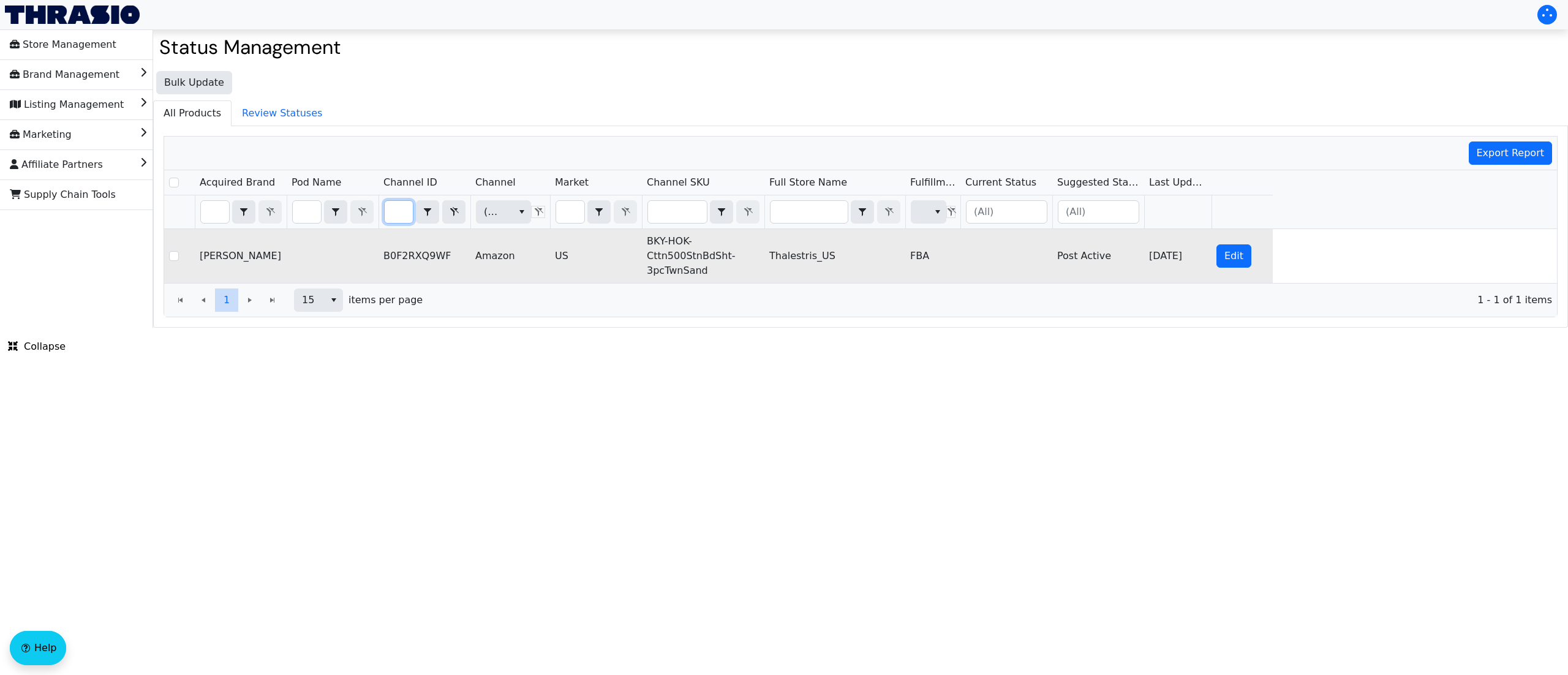
click at [514, 234] on div "Acquired Brand Pod Name Channel ID Channel Market Channel SKU Full Store Name F…" at bounding box center [860, 227] width 1393 height 113
type input "B0F2RV6XWX"
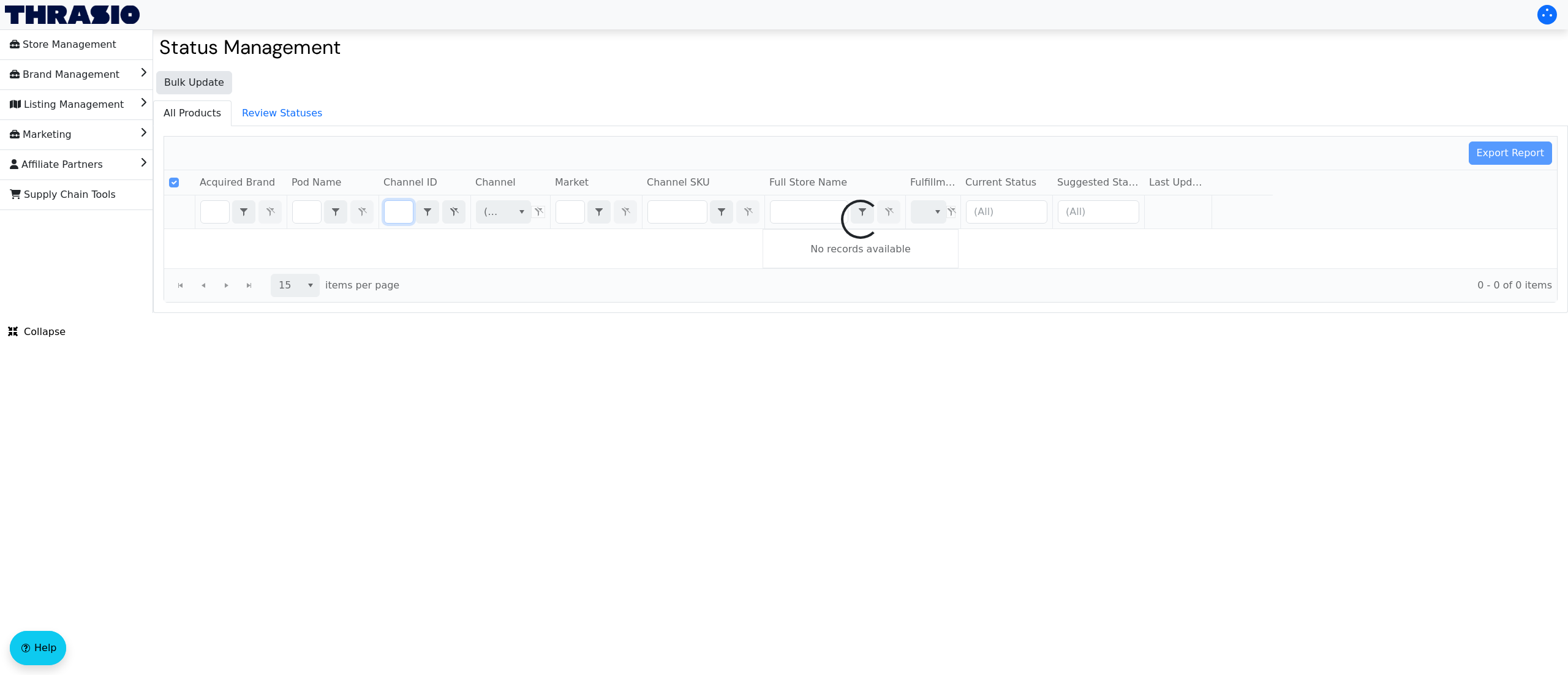
checkbox input "false"
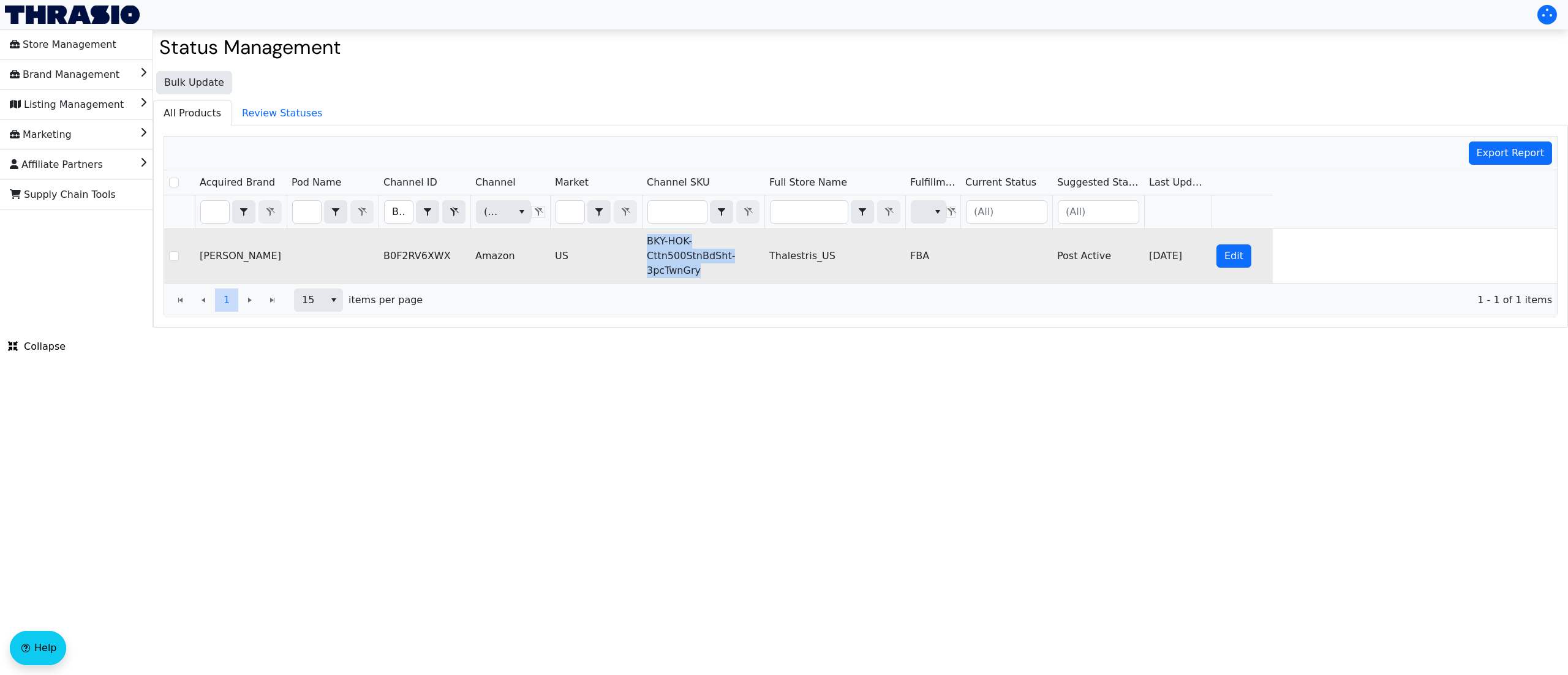
drag, startPoint x: 705, startPoint y: 273, endPoint x: 606, endPoint y: 240, distance: 104.4
click at [606, 240] on tr "[PERSON_NAME] B0F2RV6XWX Amazon US BKY-HOK-Cttn500StnBdSht-3pcTwnGry Thalestris…" at bounding box center [718, 256] width 1109 height 54
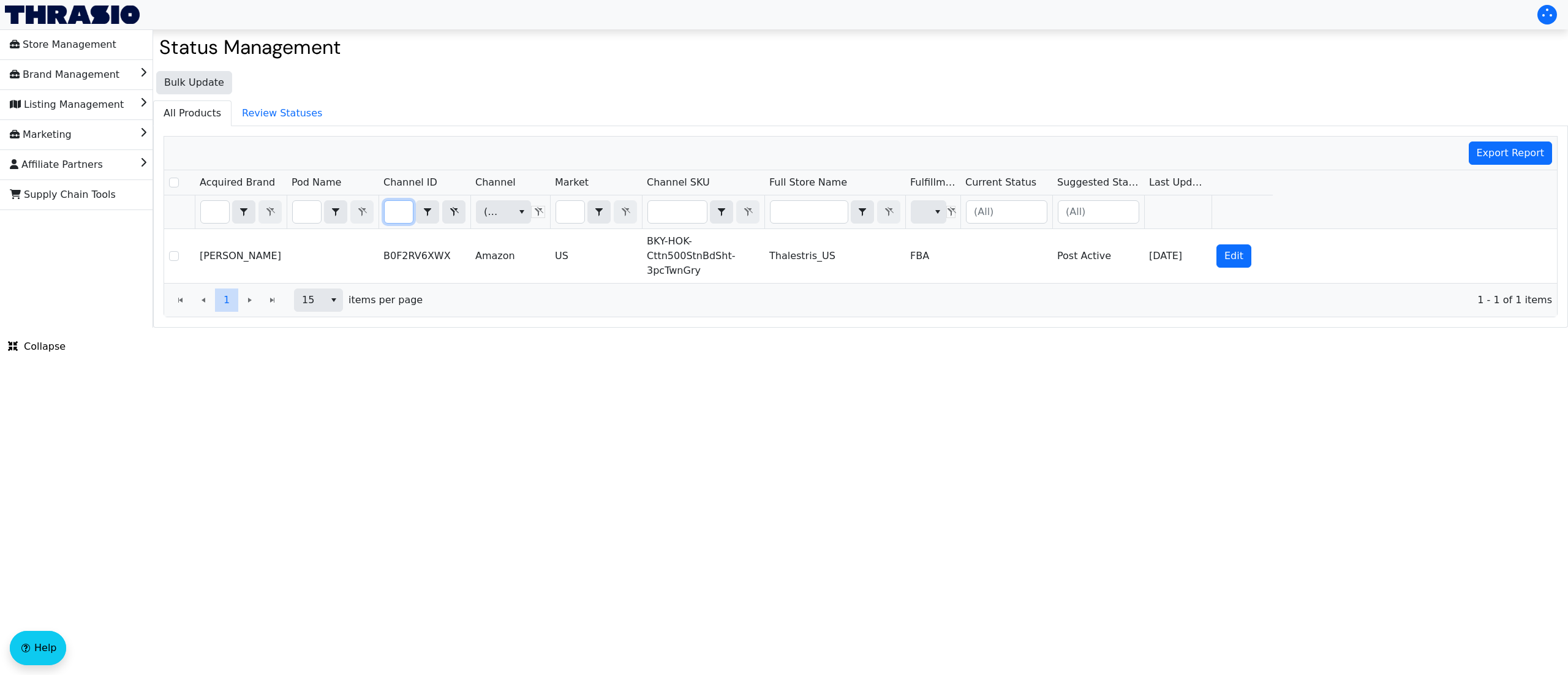
drag, startPoint x: 388, startPoint y: 208, endPoint x: 470, endPoint y: 226, distance: 84.0
click at [464, 222] on div "B0F2RV6XWX Contains" at bounding box center [425, 212] width 82 height 23
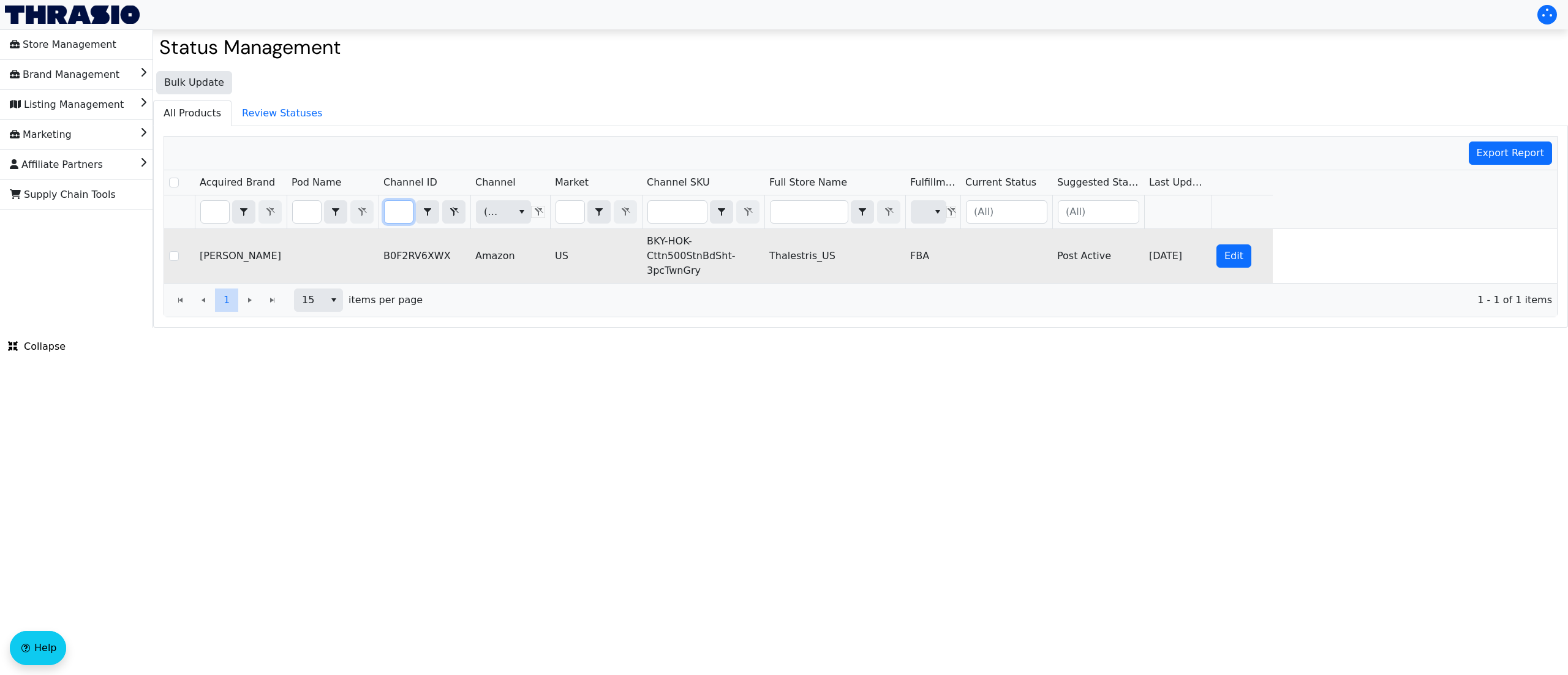
type input "B0F2RXQQM6"
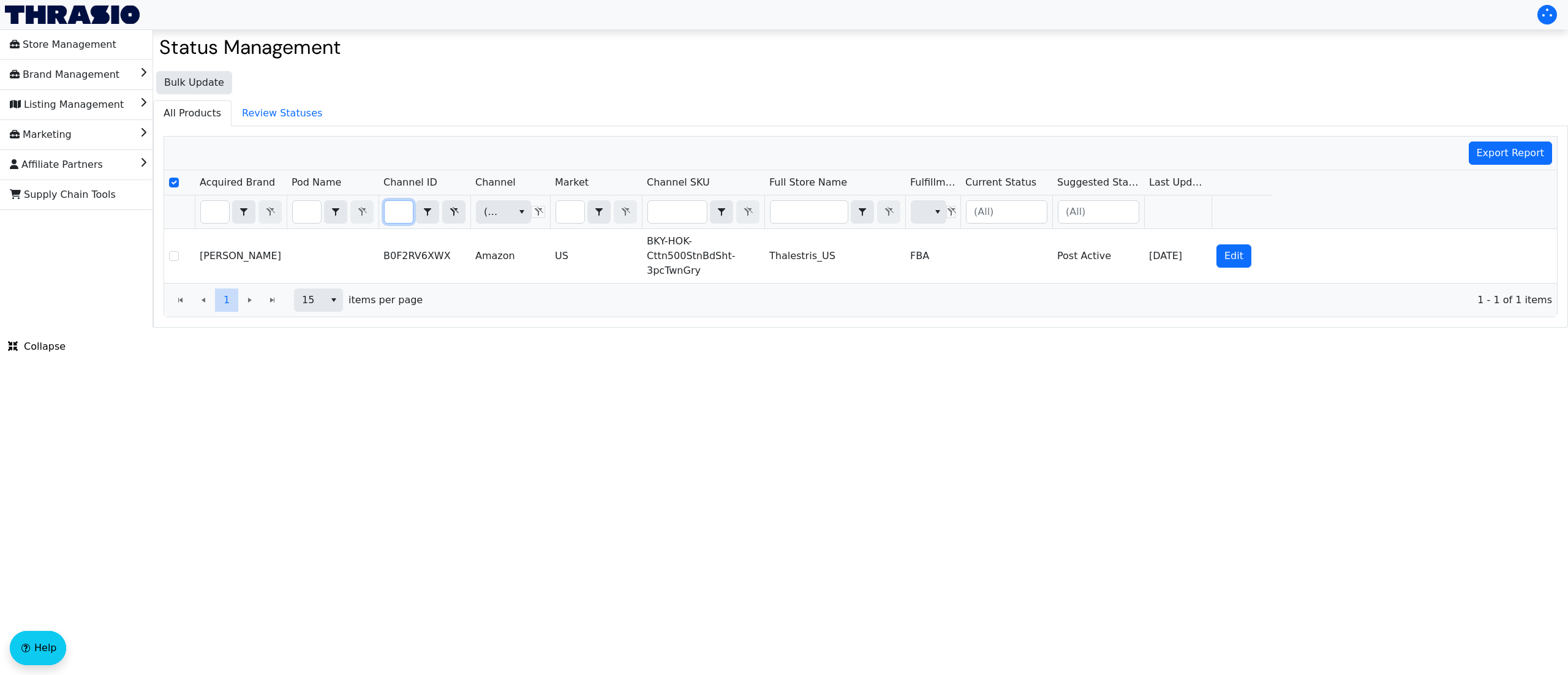
scroll to position [0, 54]
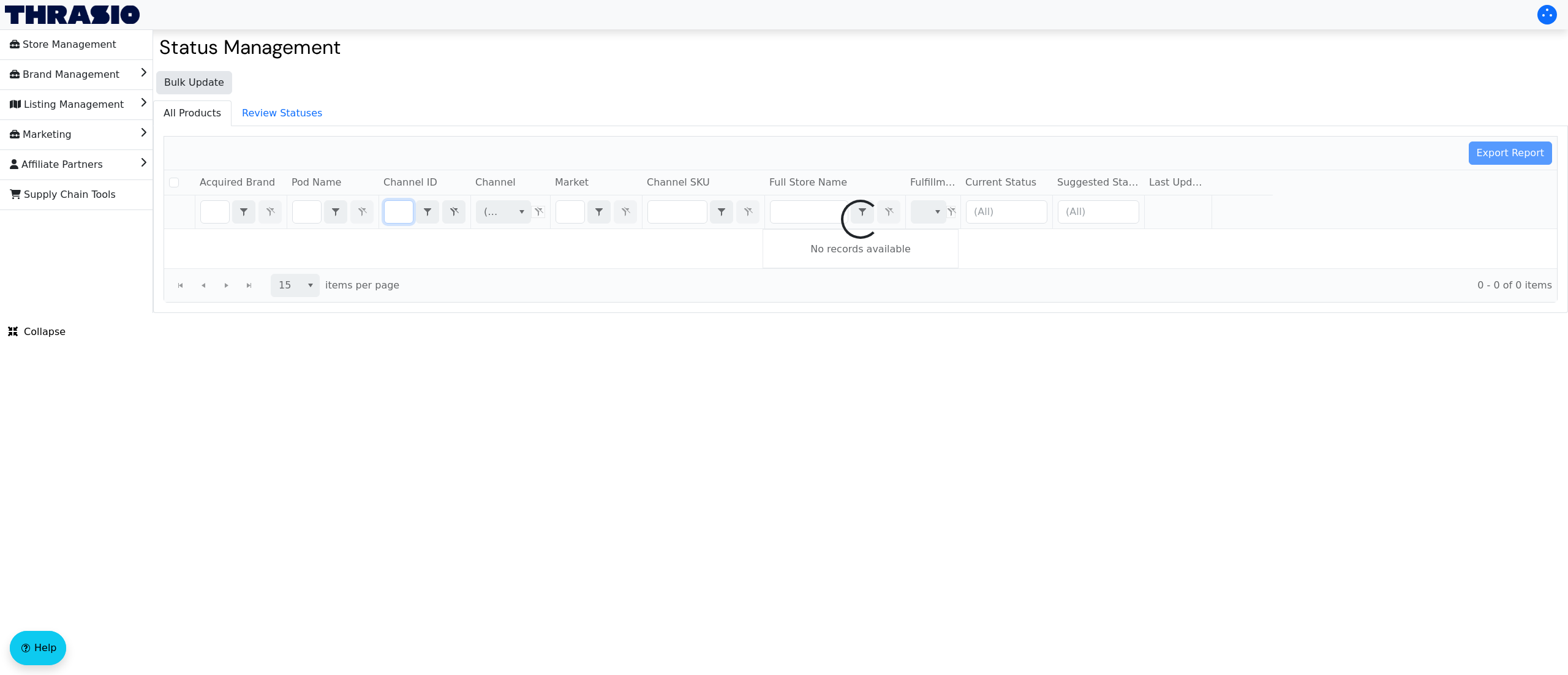
checkbox input "false"
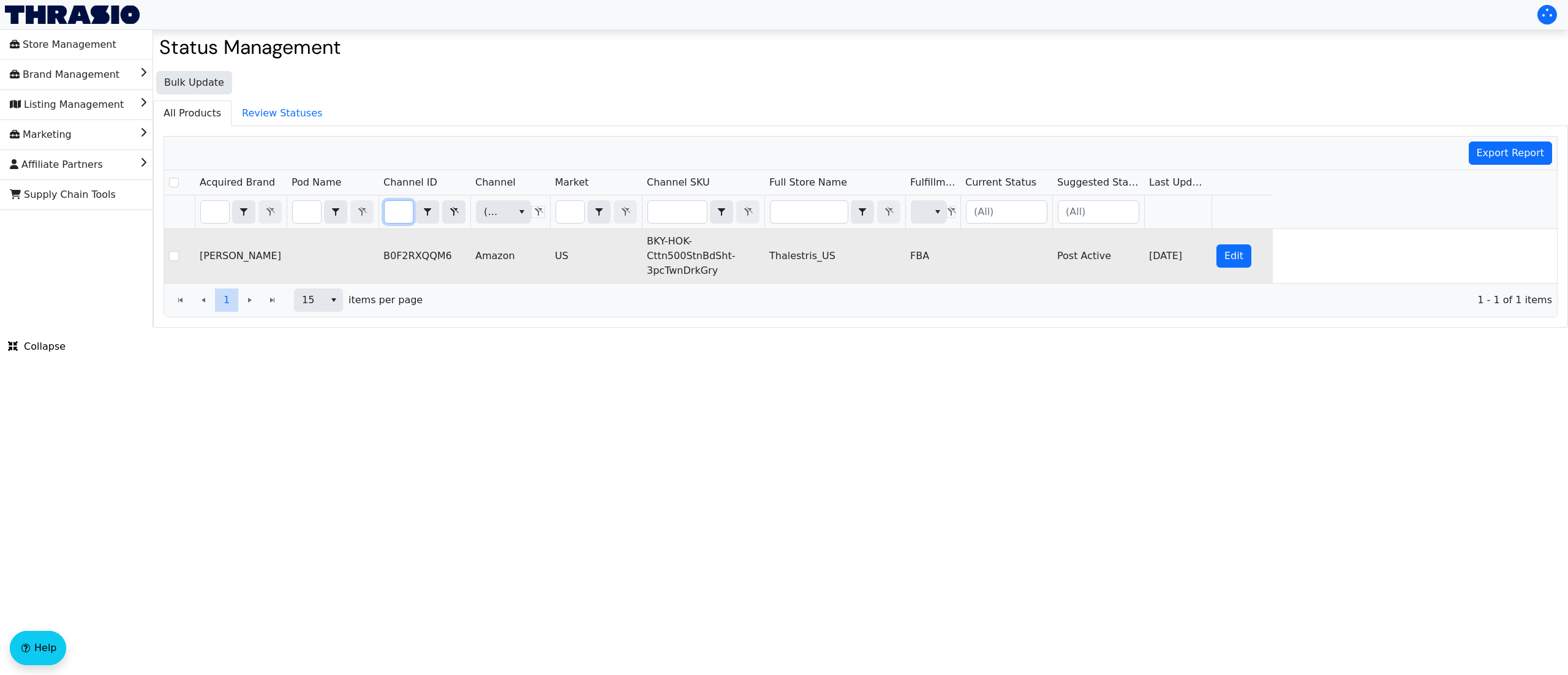
type input "B0F2RXQQM6"
drag, startPoint x: 721, startPoint y: 277, endPoint x: 635, endPoint y: 242, distance: 92.8
click at [635, 242] on tr "[PERSON_NAME] B0F2RXQQM6 Amazon US BKY-HOK-Cttn500StnBdSht-3pcTwnDrkGry Thalest…" at bounding box center [718, 256] width 1109 height 54
